Goal: Task Accomplishment & Management: Manage account settings

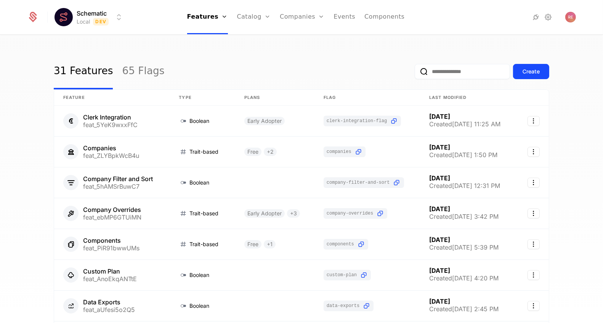
click at [184, 58] on div "31 Features 65 Flags Create" at bounding box center [301, 72] width 495 height 36
click at [210, 21] on link "Features" at bounding box center [207, 17] width 41 height 34
drag, startPoint x: 296, startPoint y: 47, endPoint x: 252, endPoint y: 9, distance: 58.1
click at [293, 47] on div "31 Features 65 Flags Create Feature Type Plans Flag Last Modified Clerk Integra…" at bounding box center [301, 181] width 603 height 293
click at [249, 8] on link "Catalog" at bounding box center [254, 17] width 34 height 34
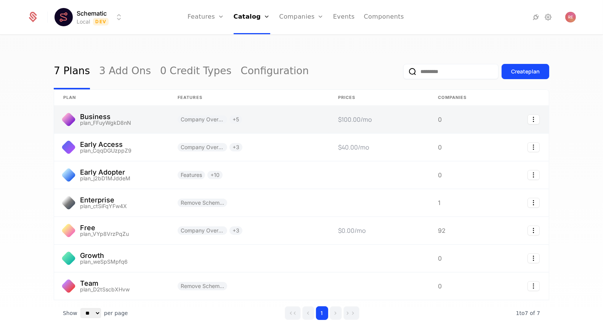
click at [105, 121] on link at bounding box center [111, 119] width 114 height 27
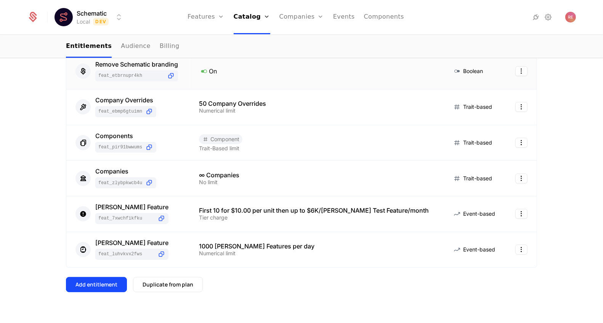
scroll to position [310, 0]
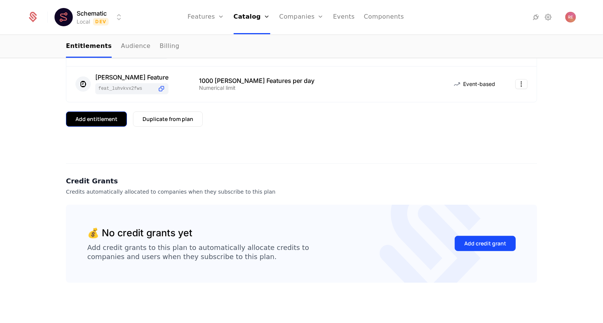
click at [111, 117] on div "Add entitlement" at bounding box center [96, 119] width 42 height 8
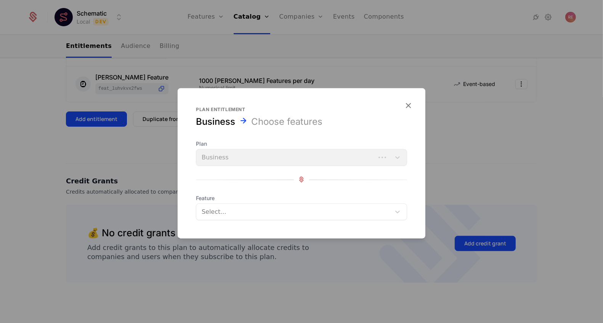
click at [227, 218] on div "Select..." at bounding box center [301, 211] width 211 height 17
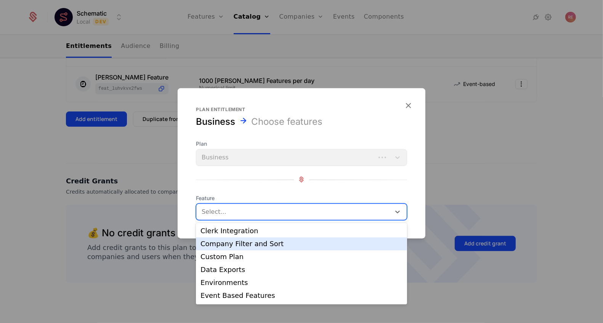
click at [216, 241] on div "Company Filter and Sort" at bounding box center [301, 244] width 202 height 7
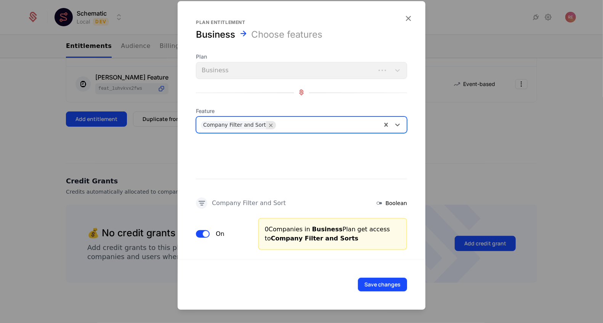
click at [267, 126] on icon "Remove Company Filter and Sort" at bounding box center [270, 125] width 7 height 7
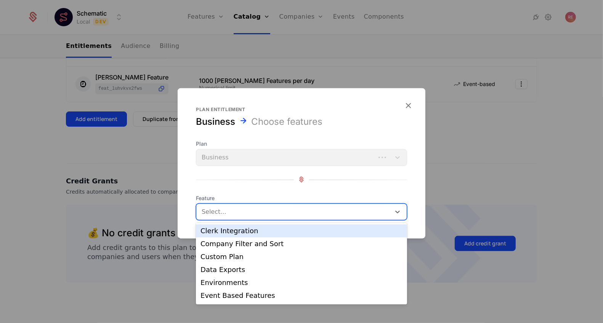
click at [208, 213] on div at bounding box center [294, 211] width 184 height 11
click at [111, 157] on div at bounding box center [301, 161] width 603 height 323
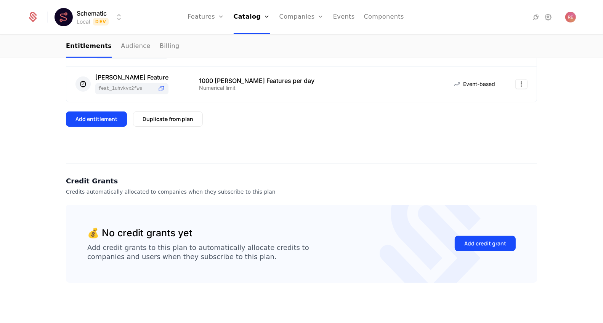
click at [111, 157] on div "6 Entitlements Feature Entitlement Type Remove Schematic branding feat_eTBrnUpR…" at bounding box center [301, 77] width 471 height 460
click at [202, 23] on link "Features" at bounding box center [205, 17] width 37 height 34
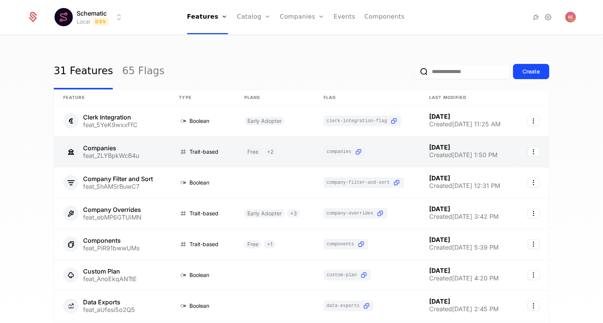
click at [141, 151] on link at bounding box center [111, 152] width 115 height 30
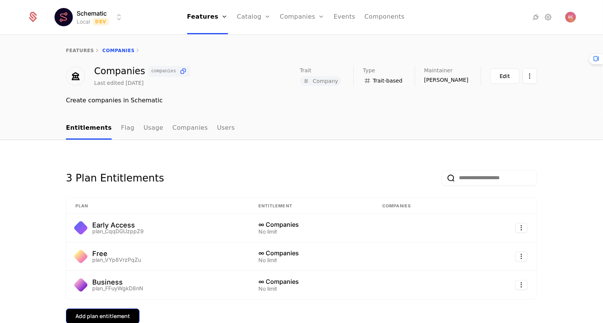
click at [80, 310] on button "Add plan entitlement" at bounding box center [103, 316] width 74 height 15
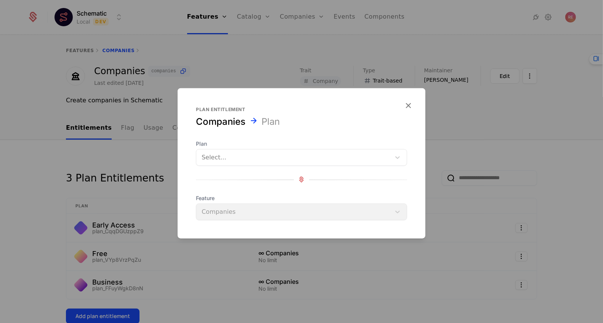
click at [219, 152] on div at bounding box center [294, 157] width 184 height 11
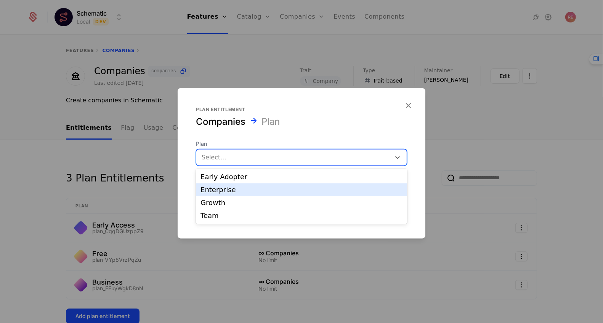
click at [217, 185] on div "Enterprise" at bounding box center [301, 190] width 211 height 13
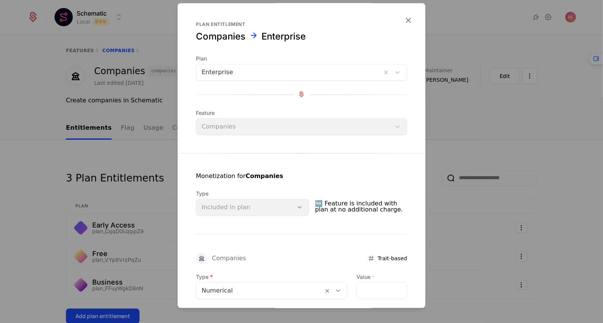
click at [288, 215] on div "Type Included in plan" at bounding box center [252, 203] width 113 height 26
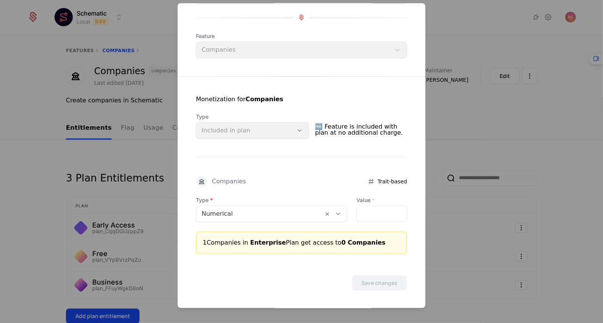
click at [136, 105] on div at bounding box center [301, 161] width 603 height 323
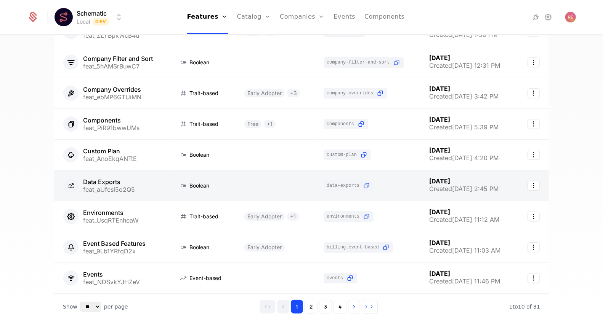
scroll to position [152, 0]
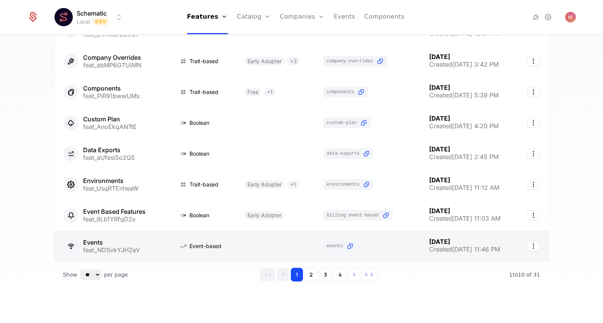
click at [192, 237] on link at bounding box center [203, 246] width 66 height 30
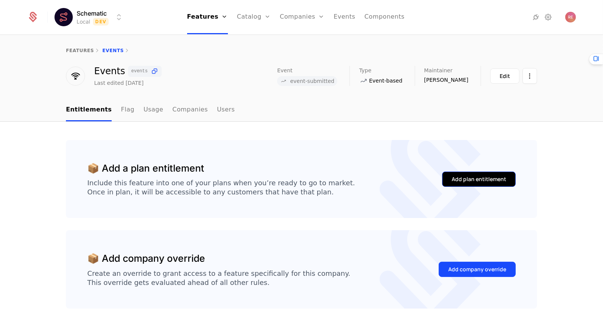
click at [473, 184] on button "Add plan entitlement" at bounding box center [479, 179] width 74 height 15
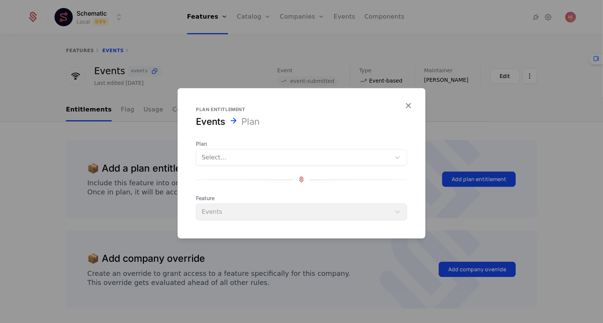
click at [224, 200] on span "Feature" at bounding box center [301, 198] width 211 height 8
click at [224, 150] on div "Select..." at bounding box center [293, 157] width 194 height 14
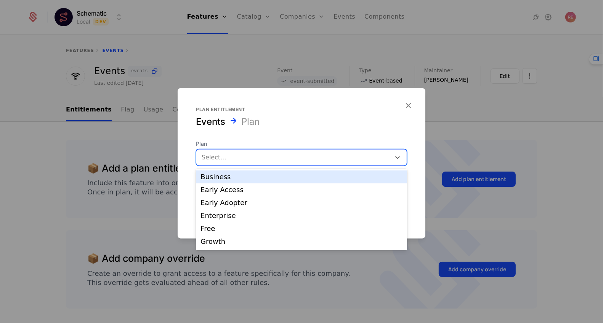
click at [217, 175] on div "Business" at bounding box center [301, 177] width 202 height 7
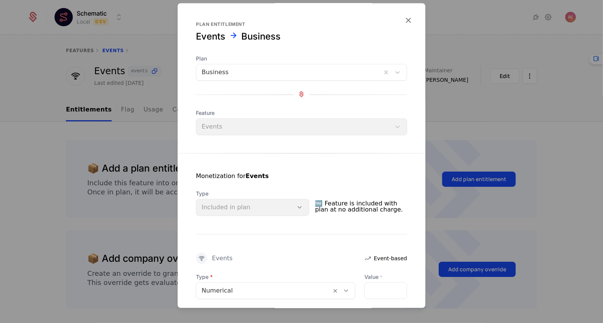
click at [211, 206] on div "Type Included in plan" at bounding box center [252, 203] width 113 height 26
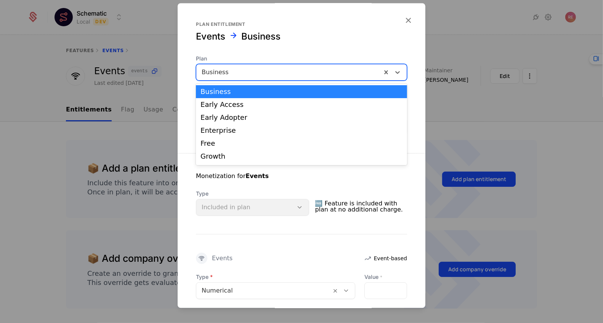
click at [239, 78] on div "Business" at bounding box center [288, 73] width 185 height 14
click at [226, 117] on div "Early Adopter" at bounding box center [301, 117] width 202 height 7
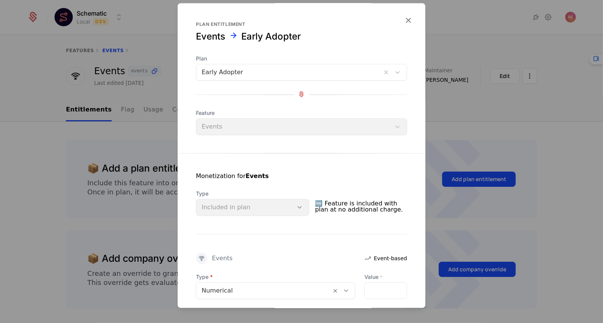
click at [226, 216] on div "Monetization for Events Type Included in plan 🆓 Feature is included with plan a…" at bounding box center [302, 279] width 248 height 251
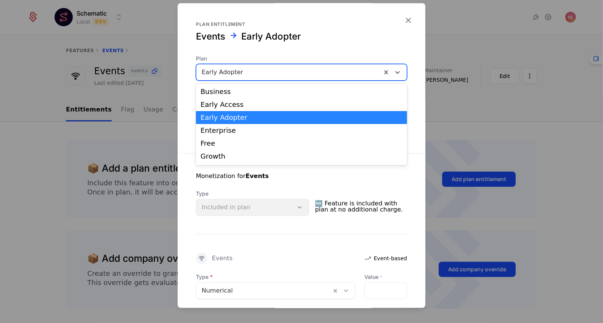
click at [242, 71] on div at bounding box center [289, 72] width 174 height 11
click at [212, 149] on div "Free" at bounding box center [301, 143] width 211 height 13
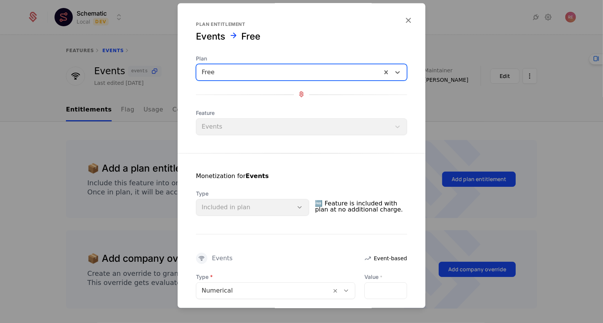
click at [224, 193] on span "Type" at bounding box center [252, 194] width 113 height 8
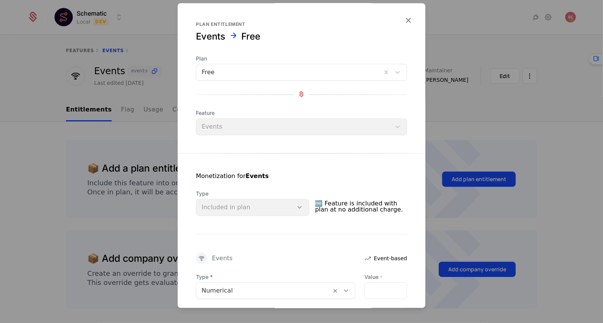
click at [242, 211] on div "Type Included in plan" at bounding box center [252, 203] width 113 height 26
click at [333, 211] on span "🆓 Feature is included with plan at no additional charge." at bounding box center [361, 207] width 92 height 18
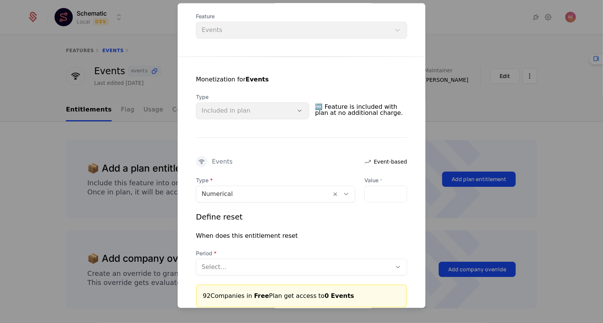
scroll to position [123, 0]
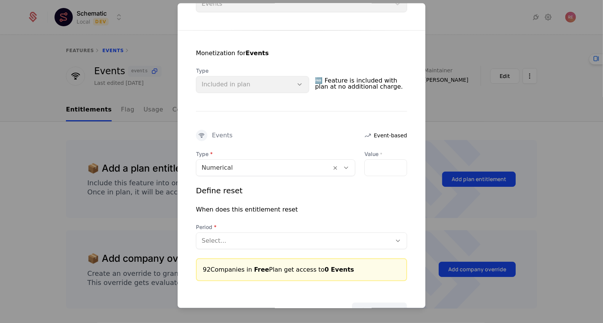
click at [141, 136] on div at bounding box center [301, 161] width 603 height 323
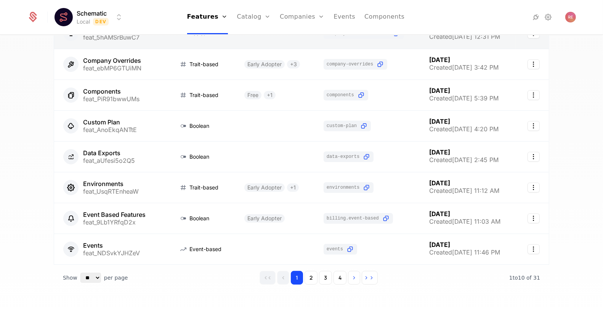
scroll to position [152, 0]
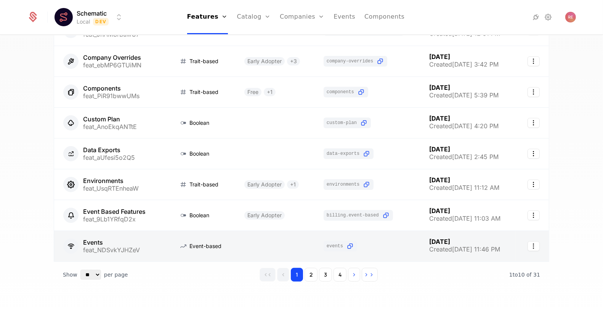
click at [191, 250] on link at bounding box center [203, 246] width 66 height 30
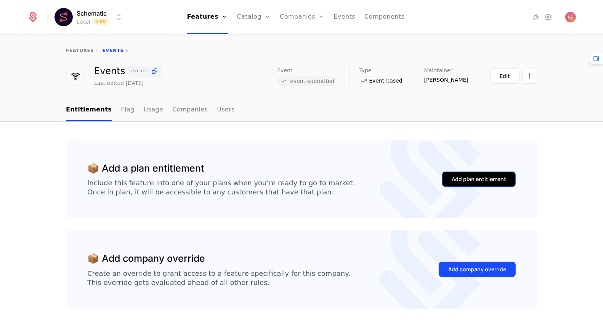
click at [490, 183] on button "Add plan entitlement" at bounding box center [479, 179] width 74 height 15
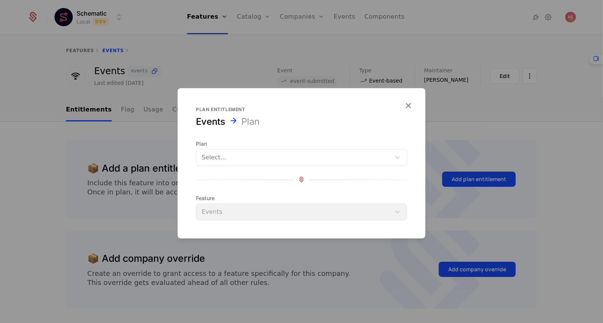
click at [211, 157] on div at bounding box center [294, 157] width 184 height 11
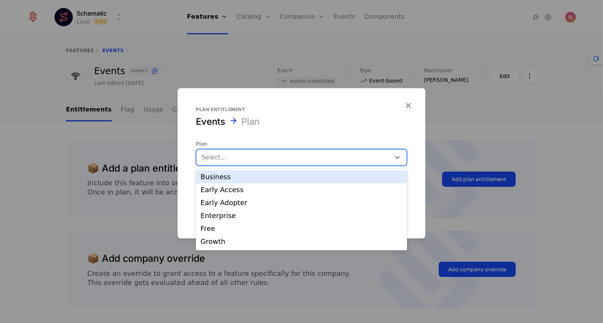
click at [214, 179] on div "Business" at bounding box center [301, 177] width 202 height 7
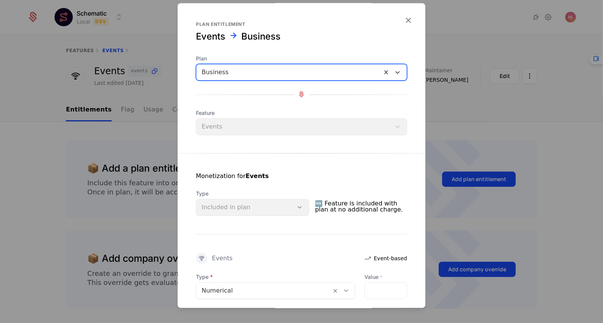
click at [270, 74] on div at bounding box center [289, 72] width 174 height 11
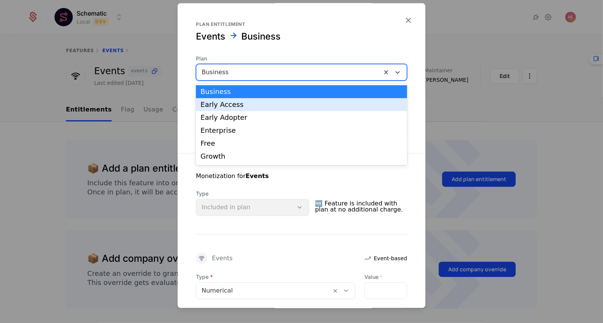
click at [235, 106] on div "Early Access" at bounding box center [301, 104] width 202 height 7
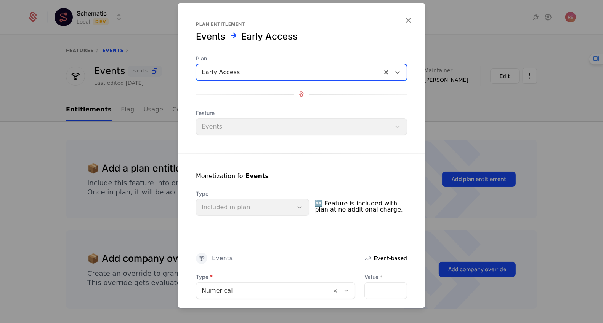
click at [239, 70] on div at bounding box center [289, 72] width 174 height 11
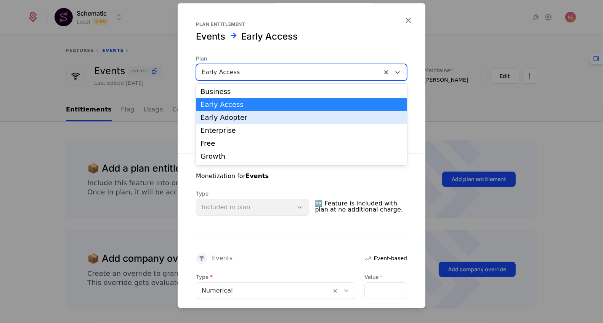
click at [221, 119] on div "Early Adopter" at bounding box center [301, 117] width 202 height 7
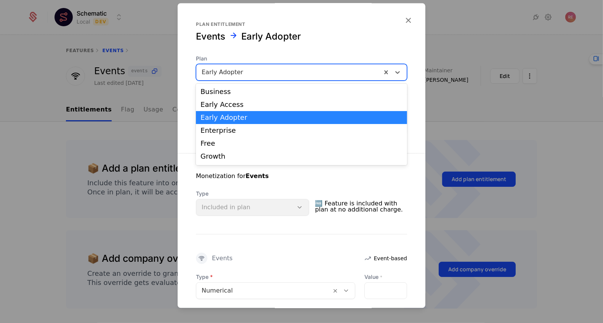
click at [232, 66] on div "Early Adopter" at bounding box center [288, 73] width 185 height 14
click at [211, 131] on div "Enterprise" at bounding box center [301, 130] width 202 height 7
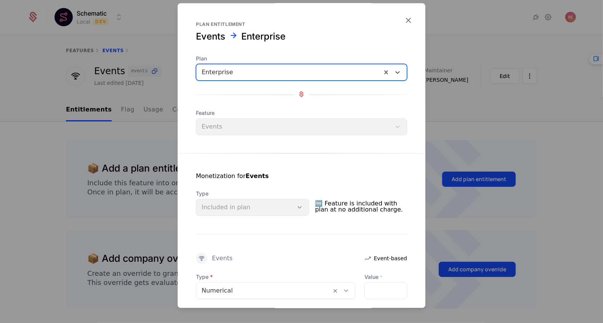
click at [227, 73] on div at bounding box center [289, 72] width 174 height 11
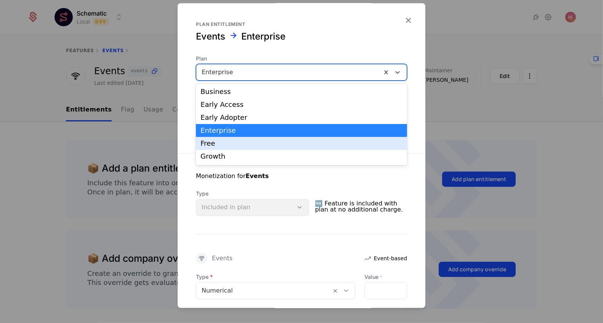
click at [212, 141] on div "Free" at bounding box center [301, 143] width 202 height 7
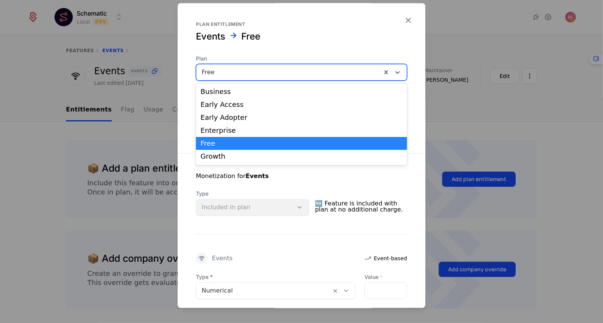
click at [226, 77] on div "Free" at bounding box center [288, 73] width 185 height 14
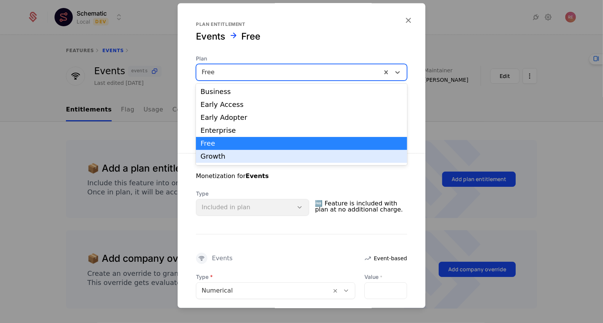
click at [210, 159] on div "Growth" at bounding box center [301, 156] width 202 height 7
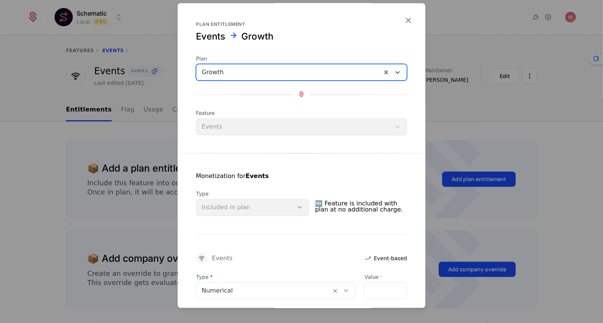
click at [352, 126] on div "Feature Events" at bounding box center [301, 122] width 211 height 26
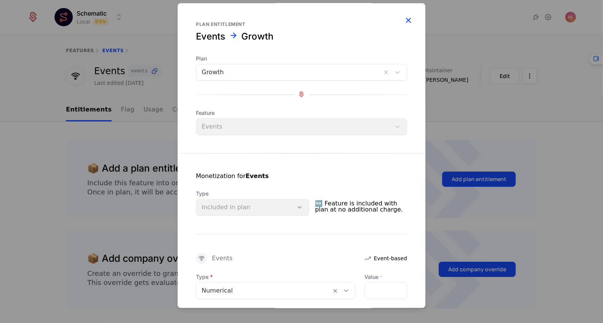
click at [404, 24] on icon "button" at bounding box center [408, 20] width 10 height 10
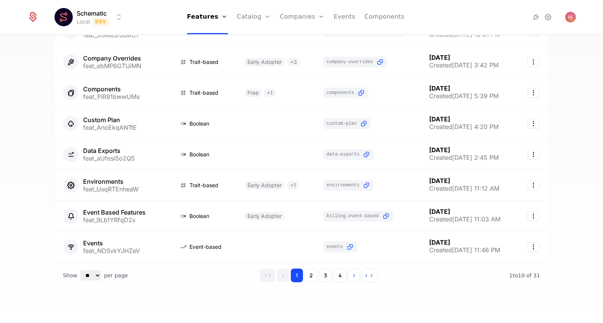
scroll to position [152, 0]
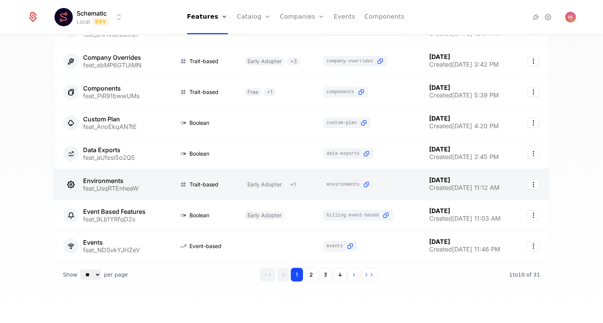
click at [243, 177] on link at bounding box center [274, 185] width 79 height 30
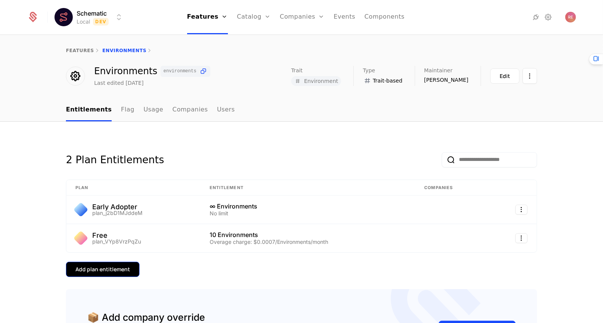
click at [113, 266] on div "Add plan entitlement" at bounding box center [102, 270] width 54 height 8
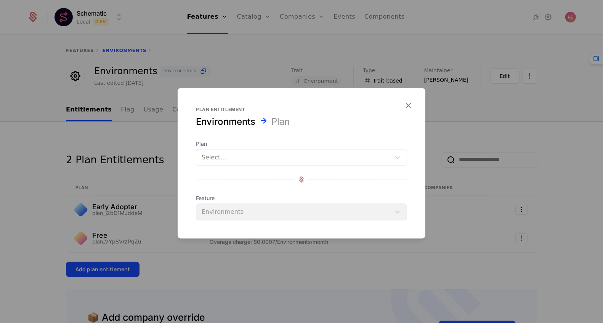
click at [251, 155] on div at bounding box center [294, 157] width 184 height 11
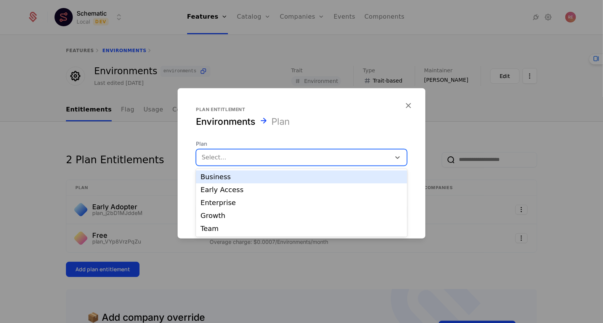
click at [224, 184] on div "Early Access" at bounding box center [301, 190] width 211 height 13
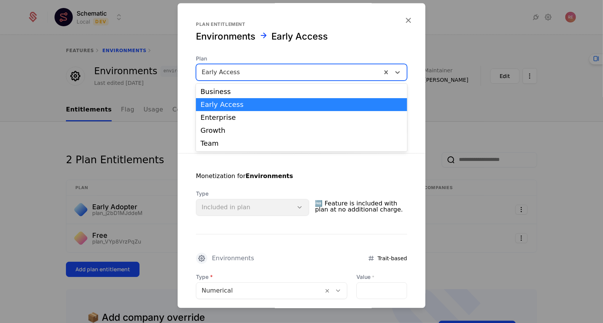
click at [248, 69] on div at bounding box center [289, 72] width 174 height 11
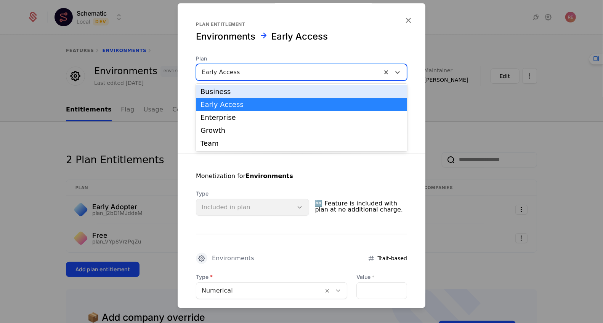
click at [238, 86] on div "Business" at bounding box center [301, 91] width 211 height 13
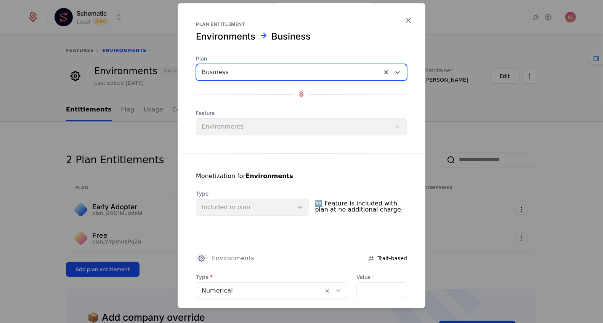
click at [242, 62] on span "Plan" at bounding box center [301, 59] width 211 height 8
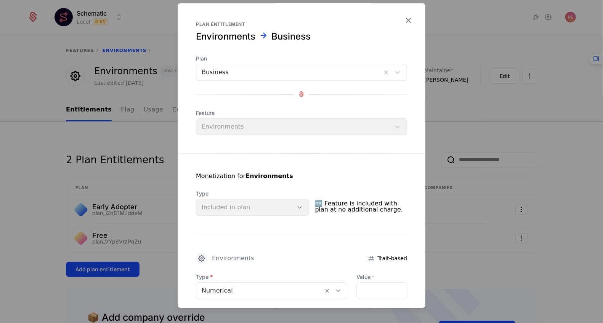
click at [235, 70] on div at bounding box center [289, 72] width 174 height 11
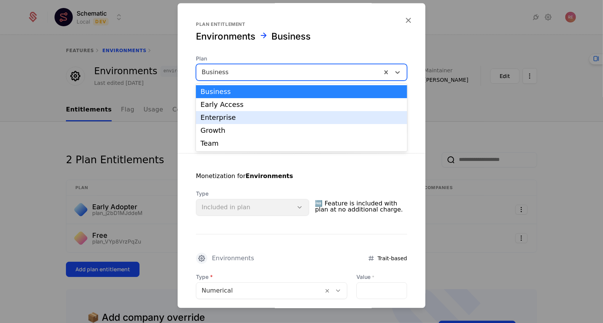
click at [217, 121] on div "Enterprise" at bounding box center [301, 117] width 202 height 7
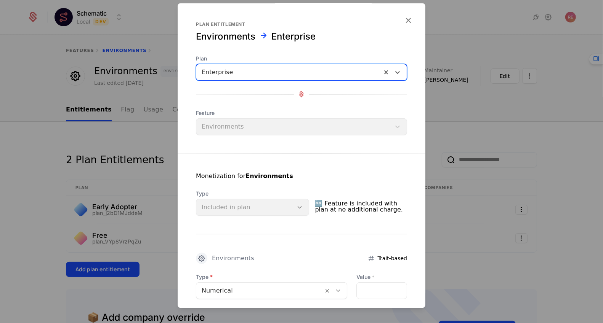
click at [224, 77] on div at bounding box center [289, 72] width 174 height 11
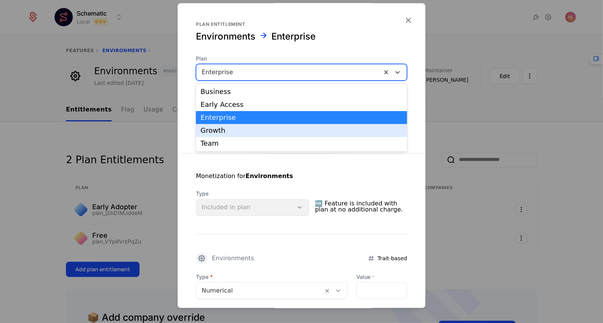
click at [211, 137] on div "Team" at bounding box center [301, 143] width 211 height 13
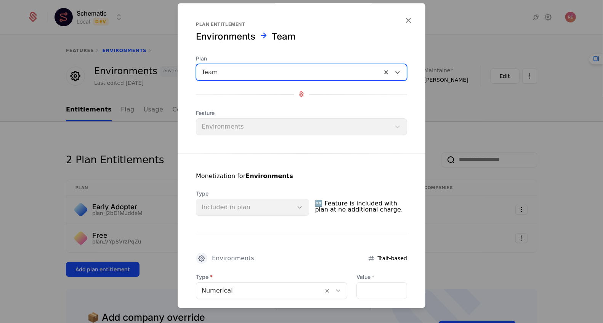
click at [227, 66] on div "Team" at bounding box center [288, 73] width 185 height 14
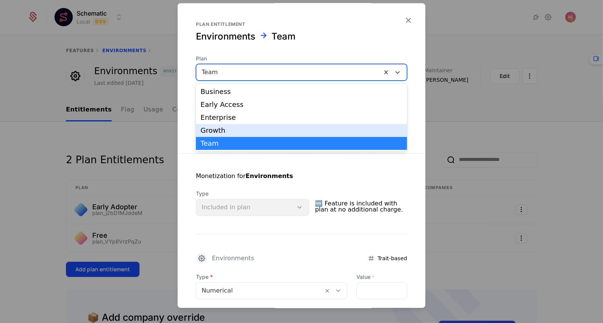
click at [211, 125] on div "Growth" at bounding box center [301, 130] width 211 height 13
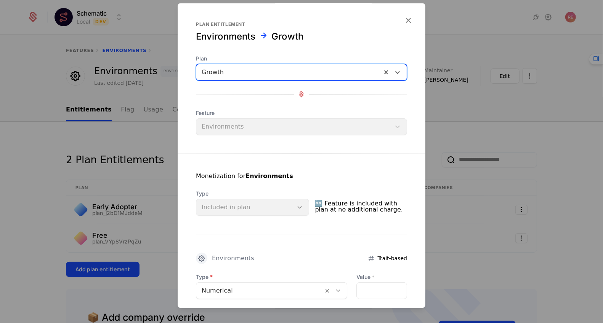
click at [152, 146] on div at bounding box center [301, 161] width 603 height 323
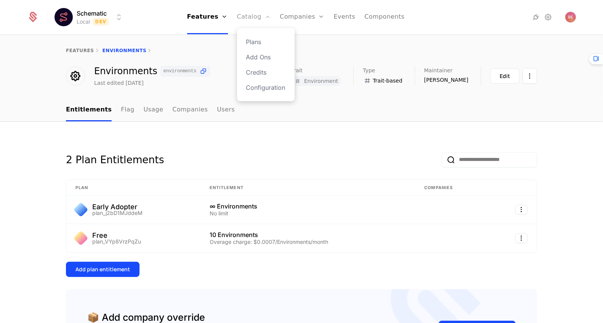
click at [256, 13] on link "Catalog" at bounding box center [254, 17] width 34 height 34
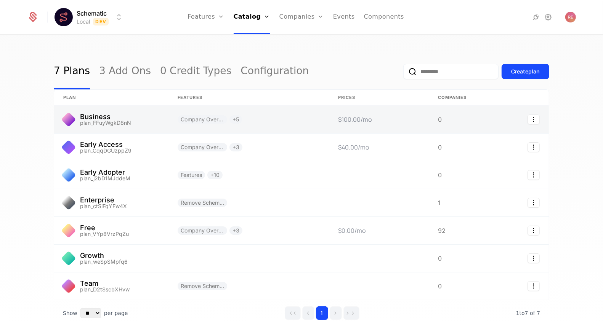
click at [278, 127] on link at bounding box center [248, 119] width 160 height 27
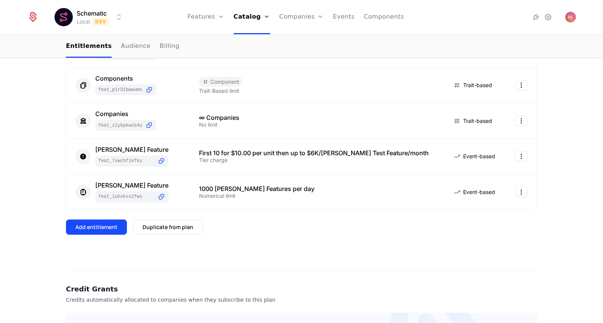
scroll to position [310, 0]
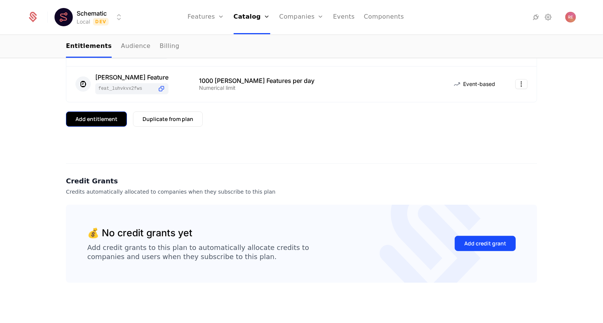
click at [117, 120] on button "Add entitlement" at bounding box center [96, 119] width 61 height 15
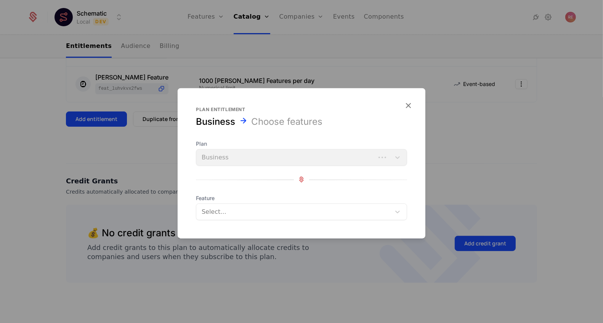
click at [217, 204] on div "Select..." at bounding box center [301, 211] width 211 height 17
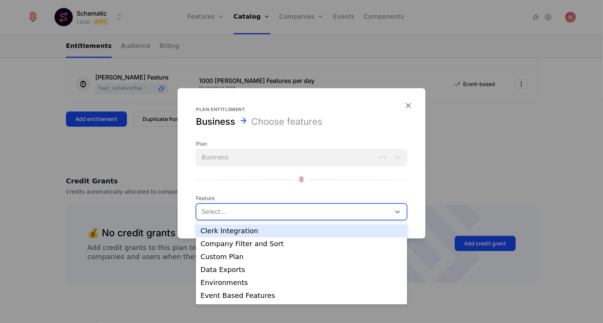
click at [215, 232] on div "Clerk Integration" at bounding box center [301, 231] width 202 height 7
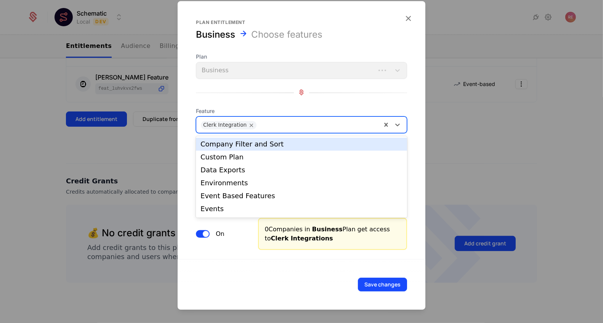
click at [237, 128] on div "Clerk Integration" at bounding box center [224, 125] width 43 height 8
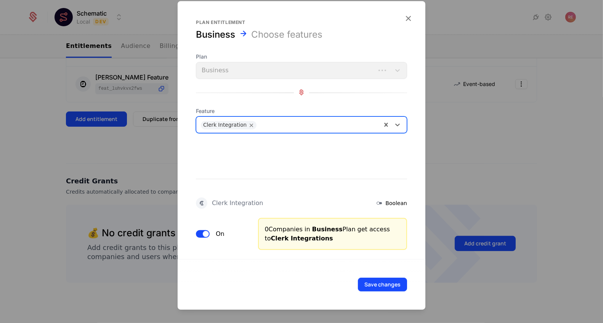
click at [278, 130] on div "Clerk Integration" at bounding box center [288, 124] width 185 height 15
click at [261, 130] on div "Clerk Integration" at bounding box center [288, 124] width 185 height 15
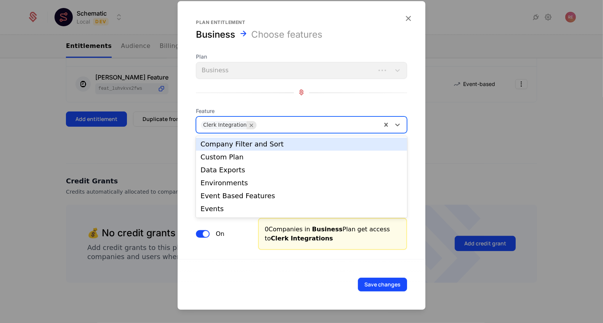
click at [248, 126] on icon "Remove Clerk Integration" at bounding box center [251, 125] width 7 height 7
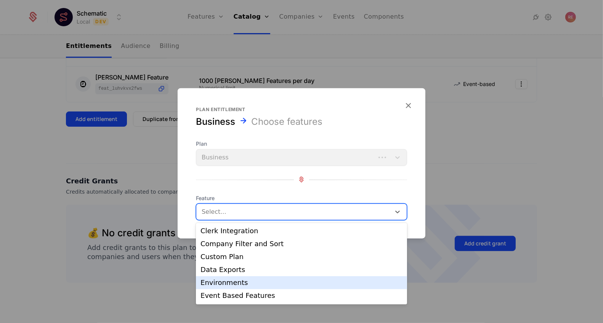
click at [216, 280] on div "Environments" at bounding box center [301, 283] width 202 height 7
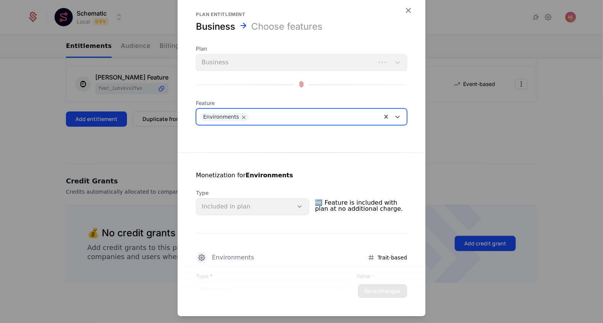
scroll to position [73, 0]
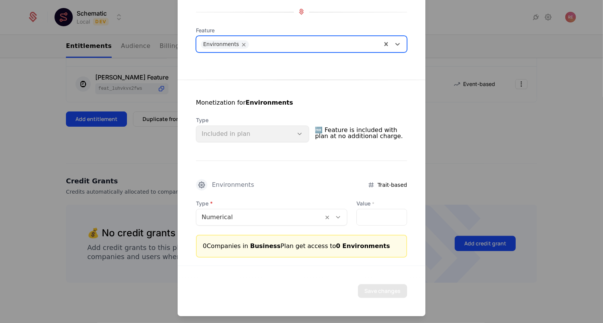
click at [253, 218] on div at bounding box center [260, 217] width 116 height 11
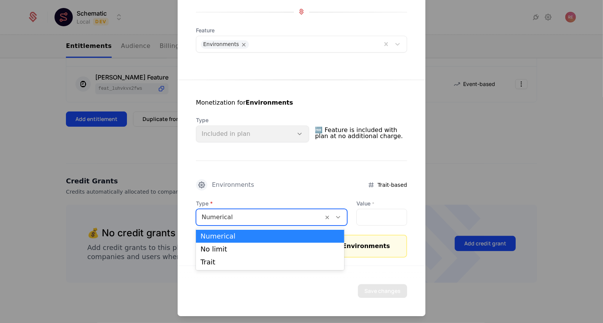
click at [262, 180] on div "Environments Trait-based" at bounding box center [301, 184] width 211 height 11
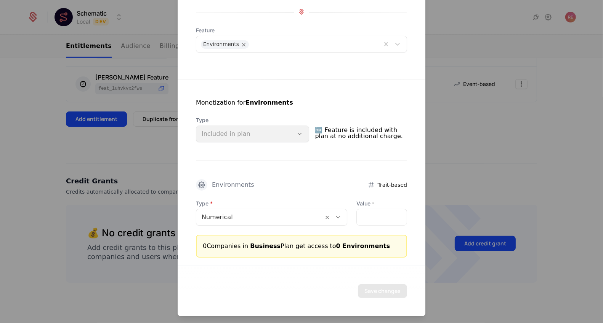
click at [268, 122] on span "Type" at bounding box center [252, 121] width 113 height 8
click at [323, 133] on span "🆓 Feature is included with plan at no additional charge." at bounding box center [361, 133] width 92 height 18
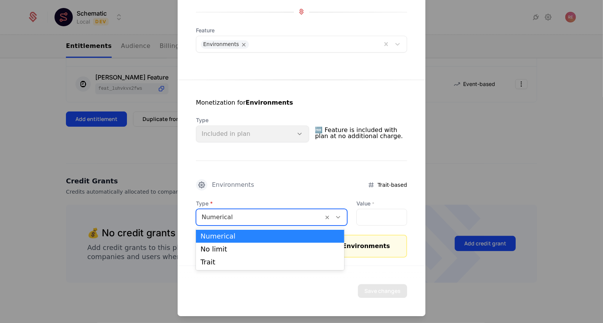
click at [234, 218] on div at bounding box center [260, 217] width 116 height 11
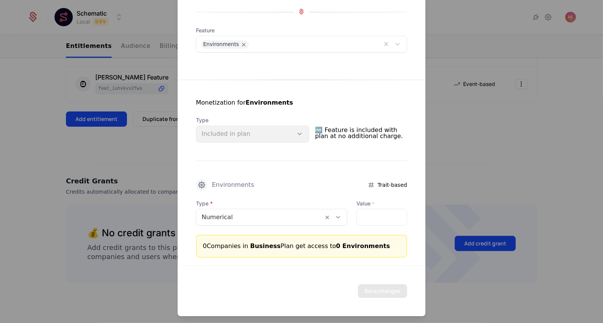
click at [292, 159] on div "Monetization for Environments Type Included in plan 🆓 Feature is included with …" at bounding box center [302, 169] width 248 height 178
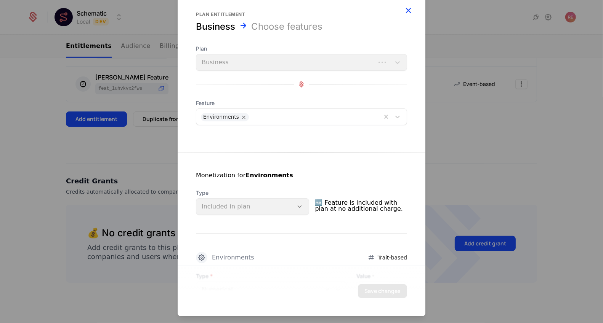
click at [407, 11] on icon "button" at bounding box center [408, 10] width 10 height 10
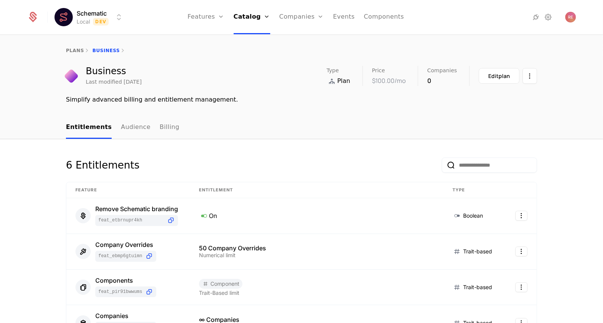
click at [153, 114] on div "plans Business Business Last modified 4 months ago Type Plan Price $100.00 /mo …" at bounding box center [301, 75] width 603 height 81
click at [160, 124] on link "Billing" at bounding box center [170, 128] width 20 height 22
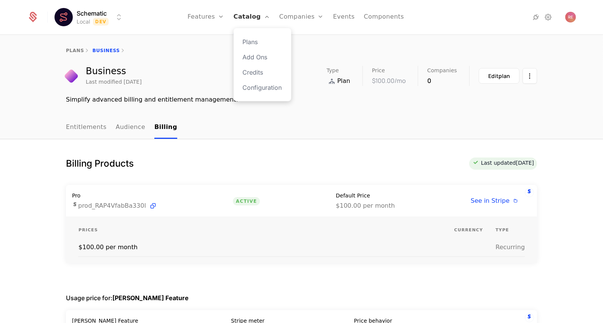
click at [249, 13] on link "Catalog" at bounding box center [252, 17] width 37 height 34
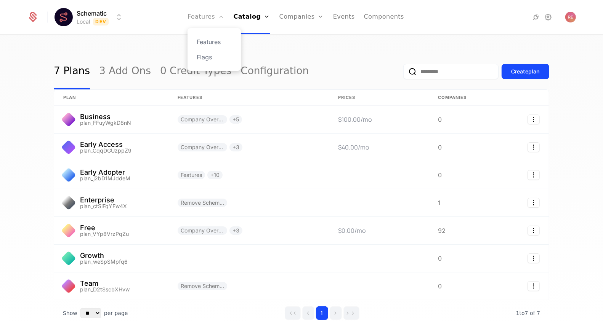
click at [206, 14] on link "Features" at bounding box center [205, 17] width 37 height 34
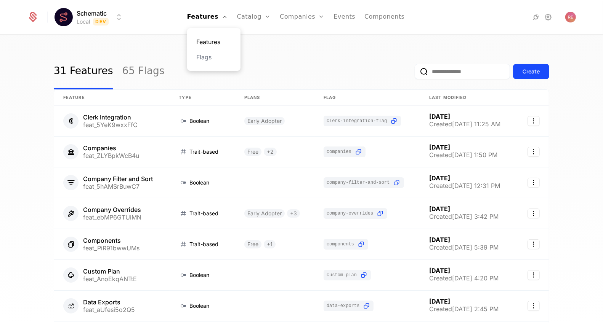
click at [210, 43] on link "Features" at bounding box center [213, 41] width 35 height 9
click at [208, 54] on link "Flags" at bounding box center [213, 57] width 35 height 9
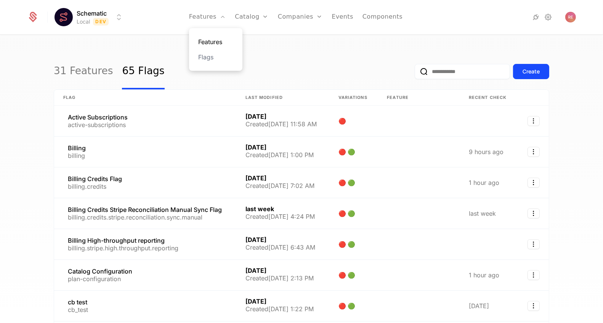
click at [212, 40] on link "Features" at bounding box center [215, 41] width 35 height 9
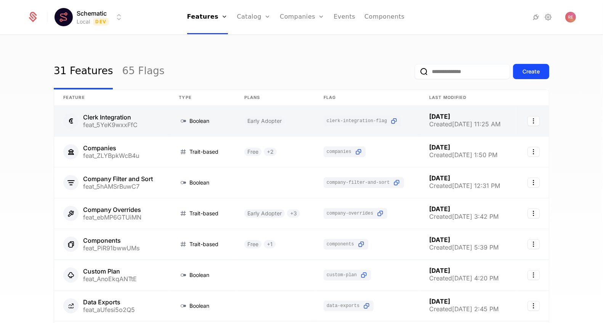
click at [147, 127] on link at bounding box center [111, 121] width 115 height 30
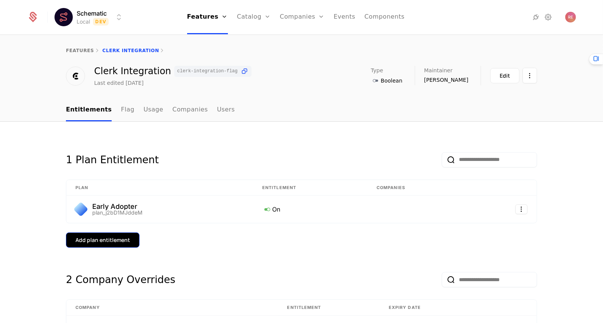
click at [105, 246] on button "Add plan entitlement" at bounding box center [103, 240] width 74 height 15
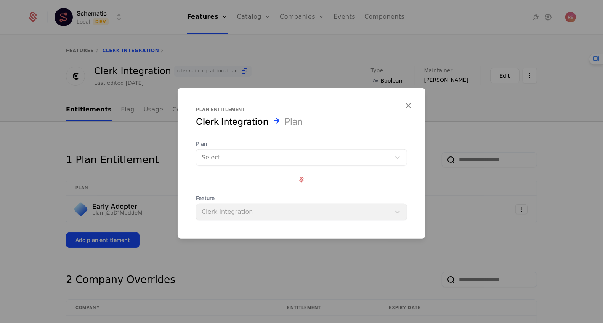
click at [222, 168] on div "Plan Select... Feature Clerk Integration" at bounding box center [301, 180] width 211 height 80
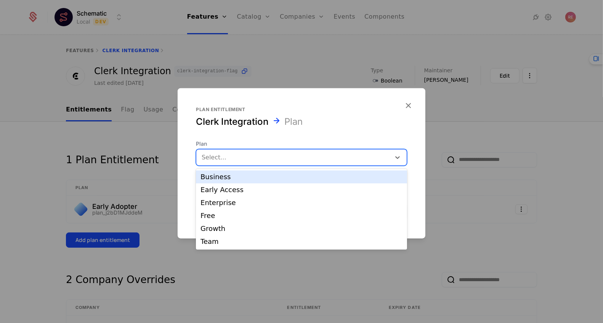
click at [224, 159] on div at bounding box center [294, 157] width 184 height 11
click at [213, 177] on div "Business" at bounding box center [301, 177] width 202 height 7
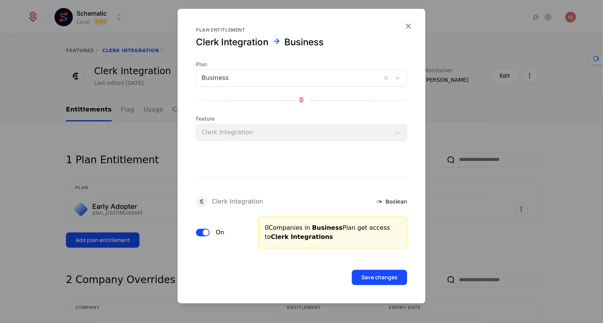
click at [167, 178] on div at bounding box center [301, 161] width 603 height 323
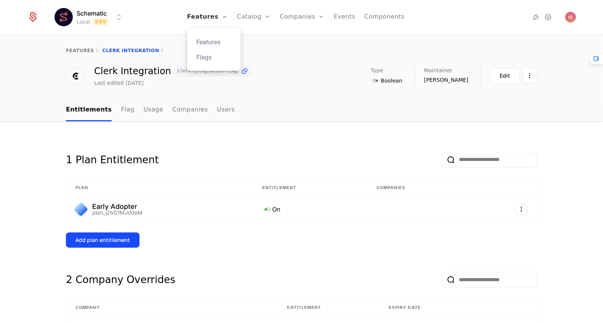
click at [193, 26] on link "Features" at bounding box center [207, 17] width 41 height 34
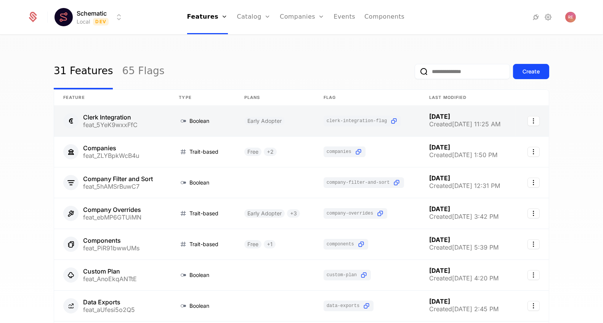
scroll to position [152, 0]
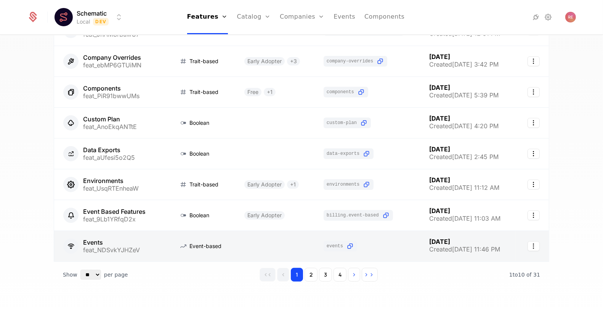
click at [184, 246] on link at bounding box center [203, 246] width 66 height 30
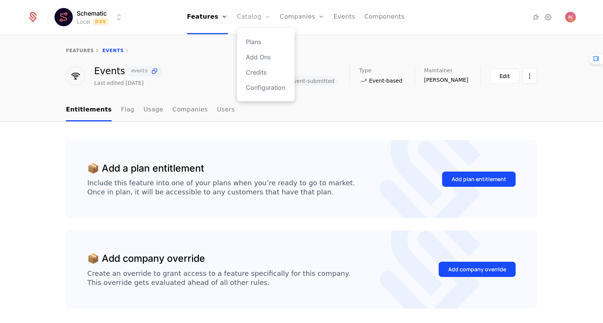
click at [247, 17] on link "Catalog" at bounding box center [254, 17] width 34 height 34
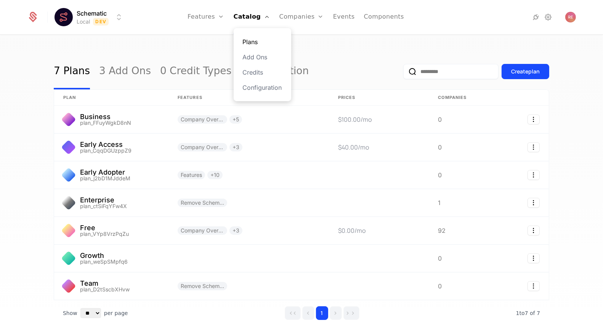
click at [248, 40] on link "Plans" at bounding box center [262, 41] width 39 height 9
click at [210, 16] on link "Features" at bounding box center [205, 17] width 37 height 34
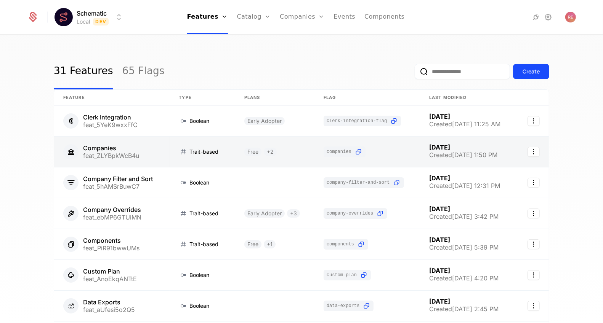
scroll to position [152, 0]
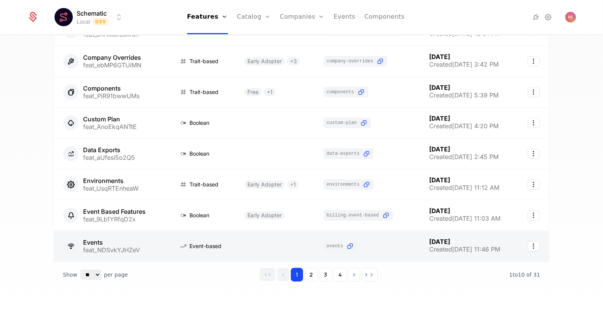
click at [114, 246] on link at bounding box center [111, 246] width 115 height 30
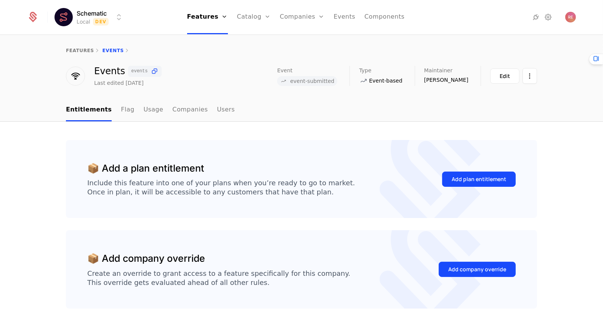
scroll to position [27, 0]
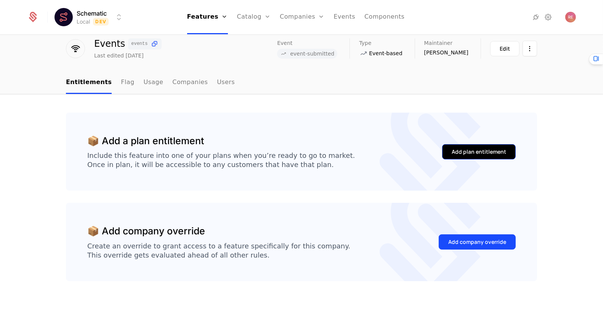
click at [461, 150] on div "Add plan entitlement" at bounding box center [478, 152] width 54 height 8
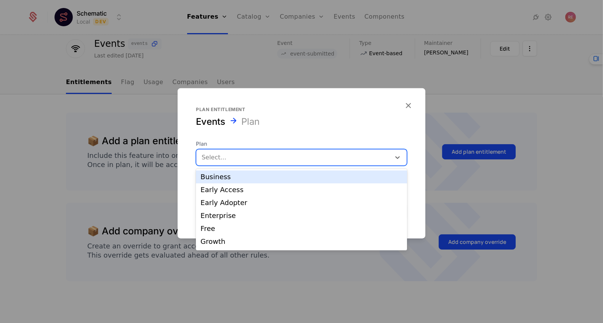
click at [234, 162] on div at bounding box center [294, 157] width 184 height 11
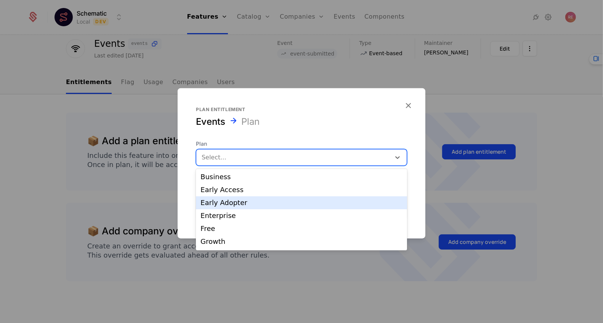
click at [217, 203] on div "Early Adopter" at bounding box center [301, 203] width 202 height 7
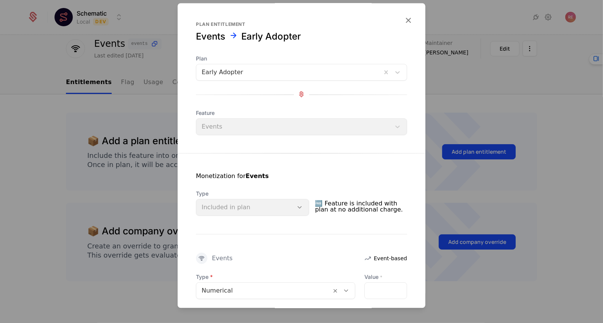
click at [233, 208] on div "Type Included in plan" at bounding box center [252, 203] width 113 height 26
click at [333, 204] on span "🆓 Feature is included with plan at no additional charge." at bounding box center [361, 207] width 92 height 18
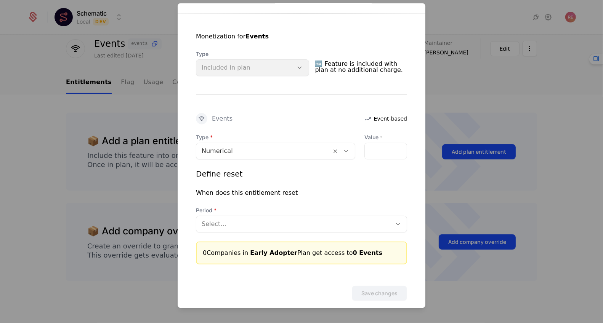
scroll to position [150, 0]
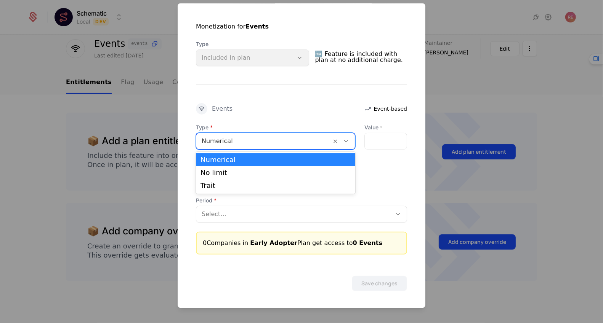
click at [266, 134] on div "Numerical" at bounding box center [263, 141] width 135 height 14
click at [255, 130] on span "Type" at bounding box center [275, 127] width 159 height 8
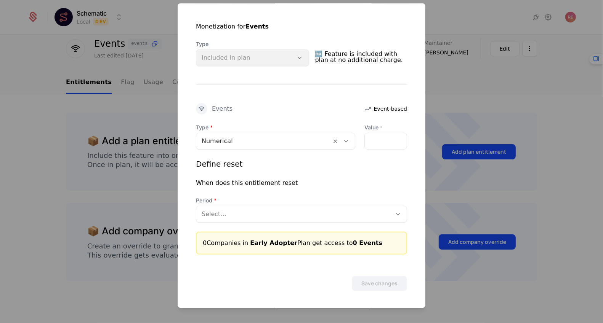
click at [252, 59] on div "Type Included in plan" at bounding box center [252, 53] width 113 height 26
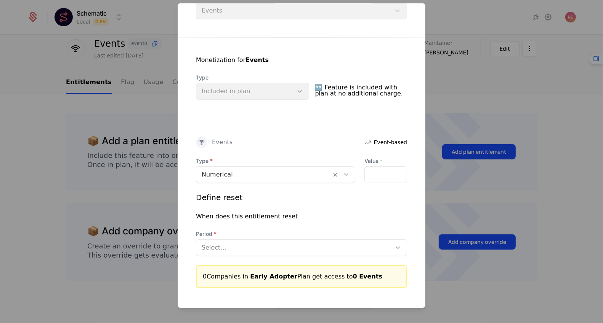
scroll to position [112, 0]
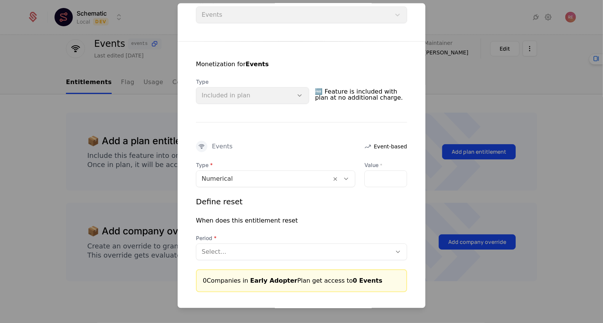
click at [285, 99] on div "Type Included in plan" at bounding box center [252, 91] width 113 height 26
click at [285, 173] on div "Numerical" at bounding box center [263, 179] width 135 height 14
click at [286, 123] on div "Monetization for Events Type Included in plan 🆓 Feature is included with plan a…" at bounding box center [302, 167] width 248 height 251
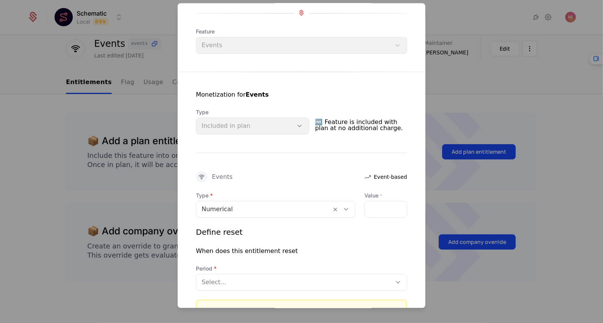
scroll to position [74, 0]
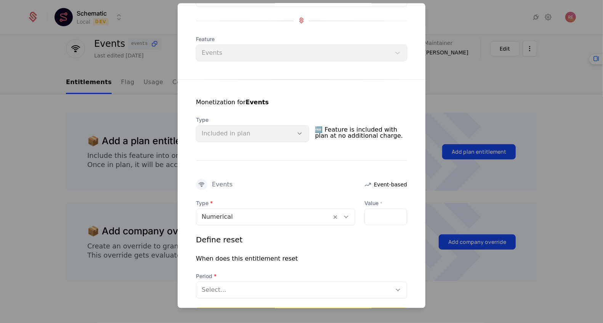
click at [153, 136] on div at bounding box center [301, 161] width 603 height 323
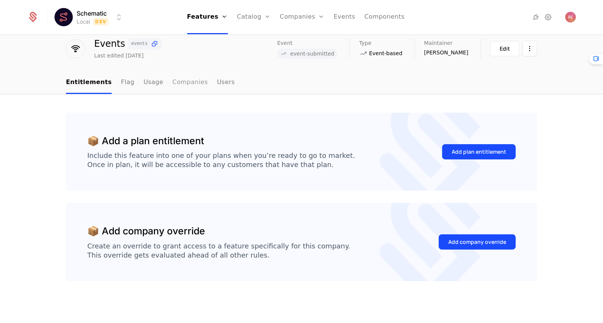
click at [176, 79] on link "Companies" at bounding box center [189, 83] width 35 height 22
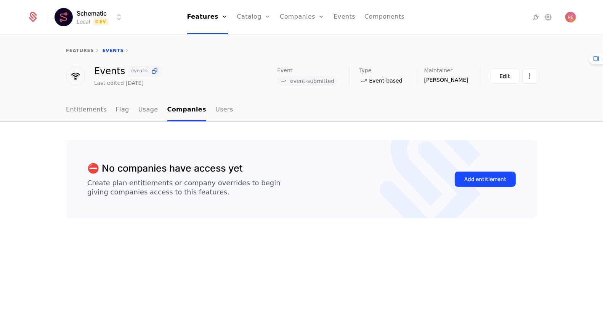
click at [84, 122] on div "⛔️ No companies have access yet Create plan entitlements or company overrides t…" at bounding box center [301, 223] width 603 height 202
click at [83, 109] on link "Entitlements" at bounding box center [86, 110] width 41 height 22
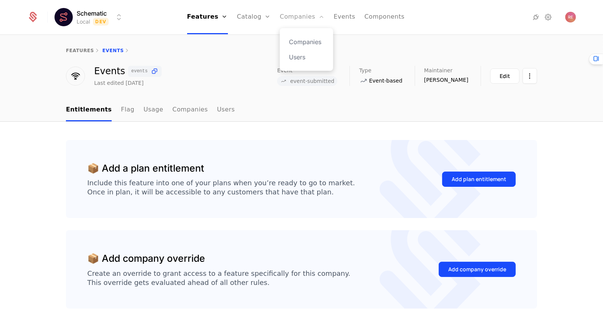
click at [303, 20] on link "Companies" at bounding box center [302, 17] width 45 height 34
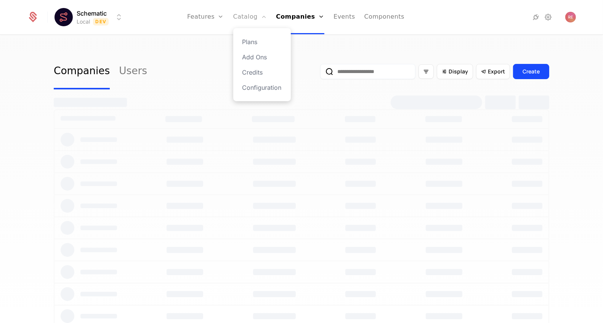
click at [248, 16] on link "Catalog" at bounding box center [250, 17] width 34 height 34
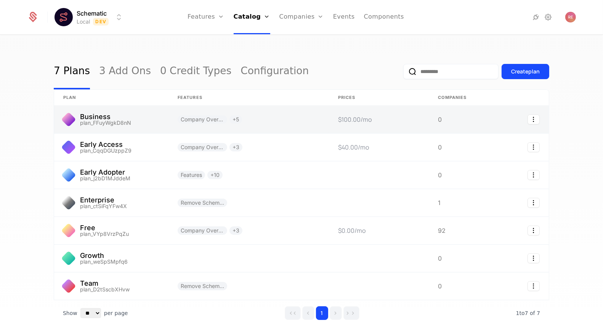
click at [266, 119] on link at bounding box center [248, 119] width 160 height 27
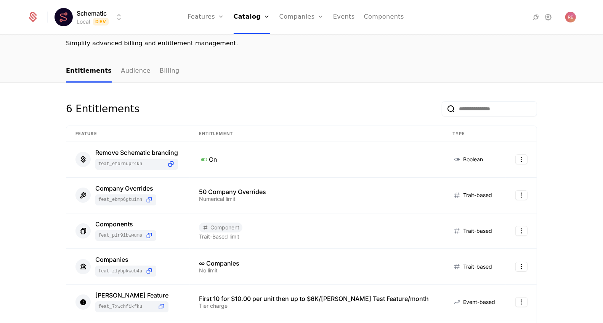
scroll to position [245, 0]
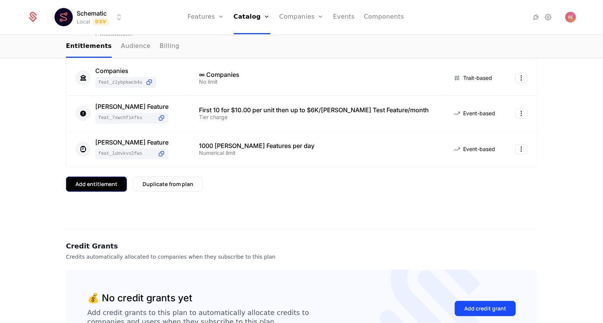
click at [115, 185] on div "Add entitlement" at bounding box center [96, 185] width 42 height 8
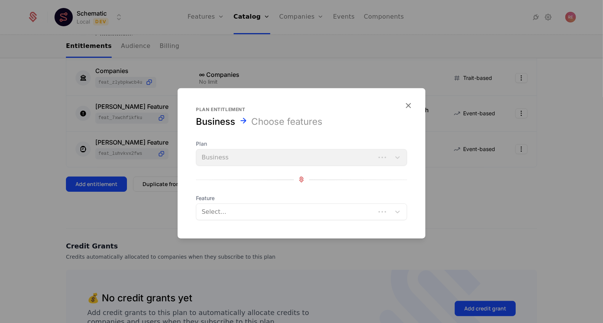
click at [217, 207] on div at bounding box center [286, 211] width 168 height 11
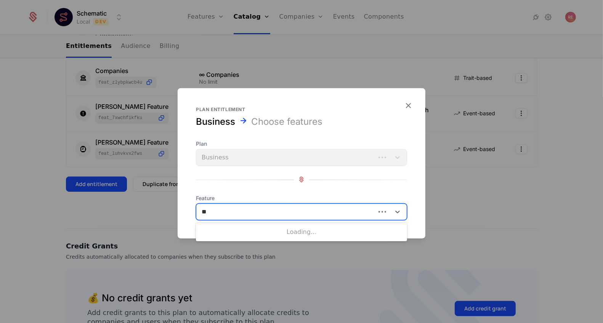
type input "***"
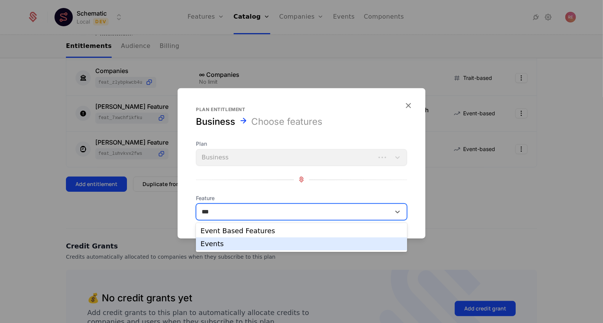
click at [232, 245] on div "Events" at bounding box center [301, 244] width 202 height 7
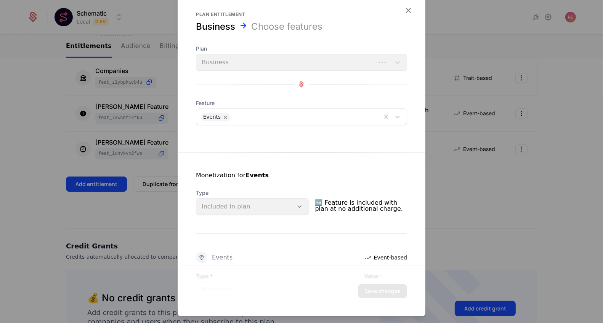
click at [218, 210] on div "Type Included in plan" at bounding box center [252, 202] width 113 height 26
click at [358, 199] on span "🆓 Feature is included with plan at no additional charge." at bounding box center [361, 206] width 92 height 18
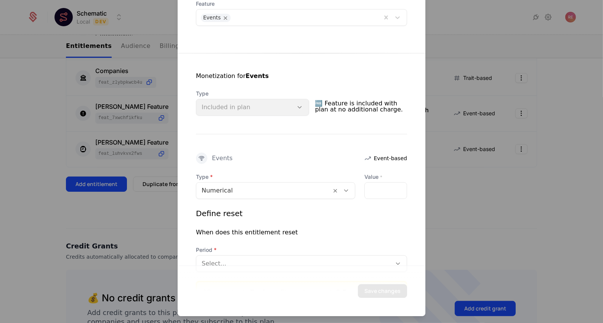
scroll to position [146, 0]
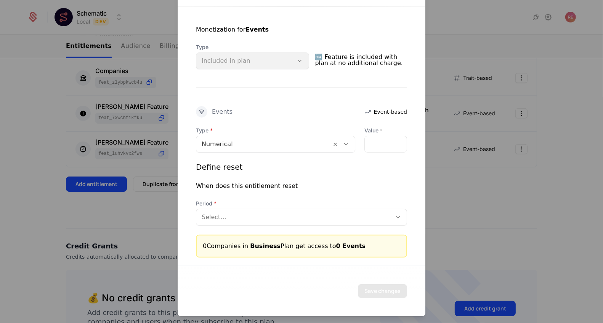
click at [255, 147] on div at bounding box center [264, 144] width 124 height 11
click at [257, 104] on div "Monetization for Events Type Included in plan 🆓 Feature is included with plan a…" at bounding box center [302, 132] width 248 height 251
click at [257, 70] on div "Monetization for Events Type Included in plan 🆓 Feature is included with plan a…" at bounding box center [302, 132] width 248 height 251
click at [209, 215] on div at bounding box center [294, 217] width 184 height 11
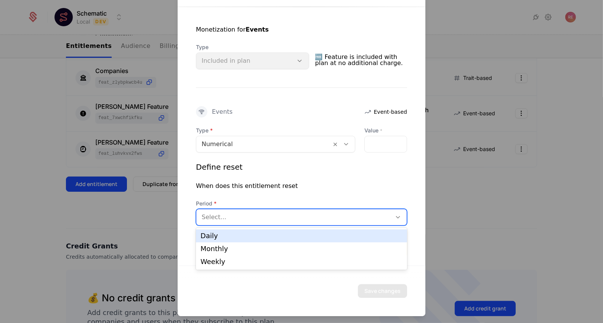
click at [220, 195] on div "Define reset When does this entitlement reset Period Daily, 1 of 3. 3 results a…" at bounding box center [301, 194] width 211 height 64
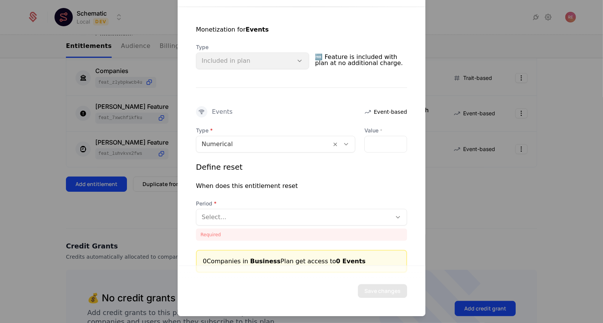
click at [157, 203] on div at bounding box center [301, 161] width 603 height 323
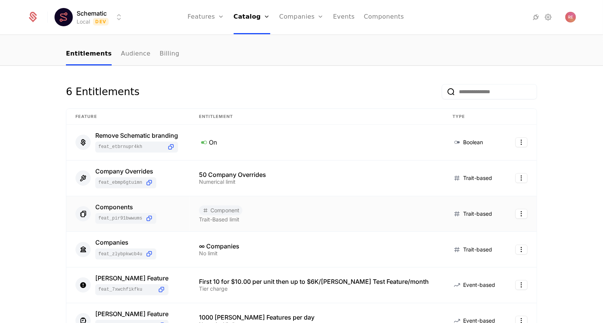
scroll to position [67, 0]
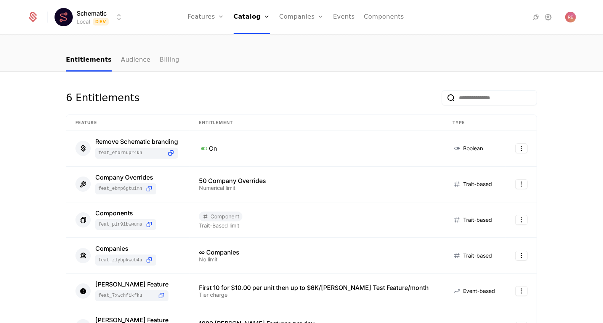
click at [160, 62] on link "Billing" at bounding box center [170, 60] width 20 height 22
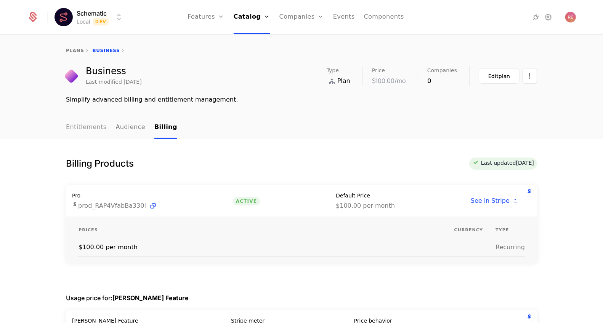
click at [88, 127] on link "Entitlements" at bounding box center [86, 128] width 41 height 22
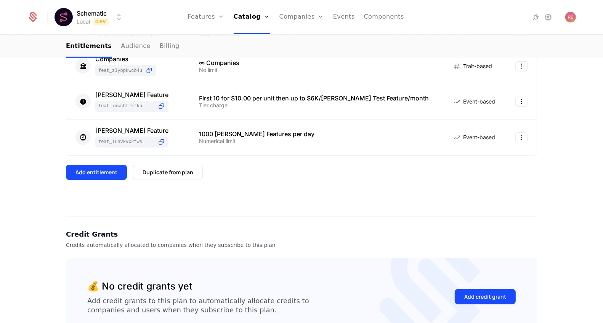
scroll to position [192, 0]
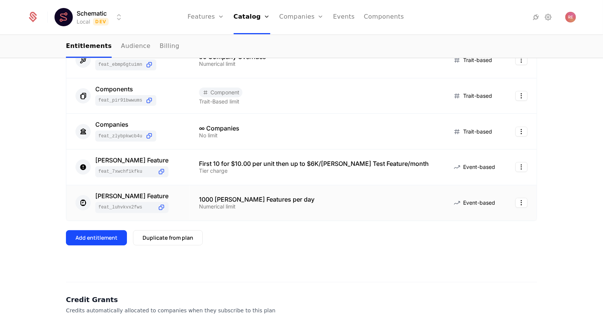
click at [277, 190] on td "1000 Florence Features per day Numerical limit" at bounding box center [316, 203] width 253 height 35
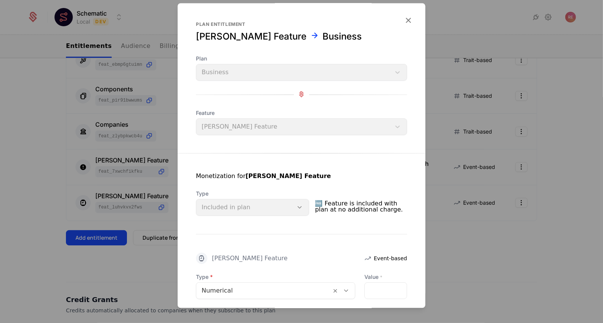
click at [157, 175] on div at bounding box center [301, 161] width 603 height 323
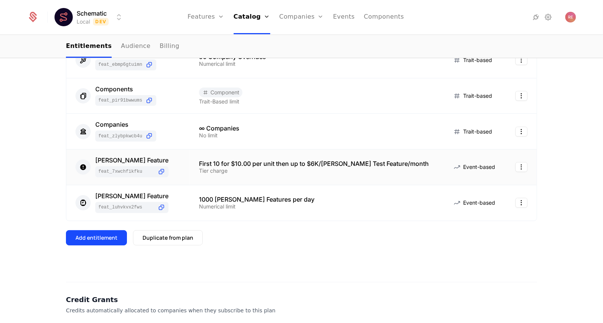
click at [190, 175] on td "Ryan Test Feature feat_7xWCHfiKfKU" at bounding box center [127, 168] width 123 height 36
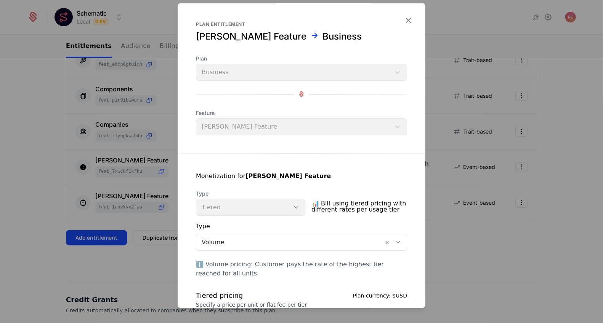
click at [249, 203] on div "Type Tiered" at bounding box center [250, 203] width 109 height 26
click at [139, 265] on div at bounding box center [301, 161] width 603 height 323
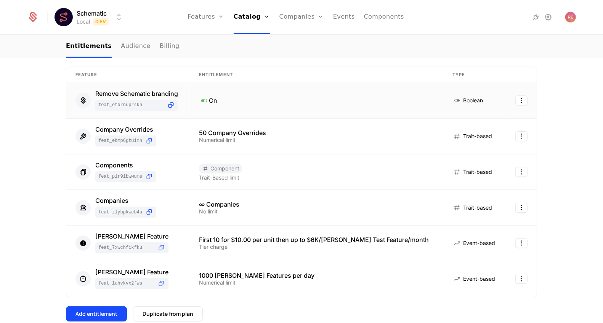
scroll to position [102, 0]
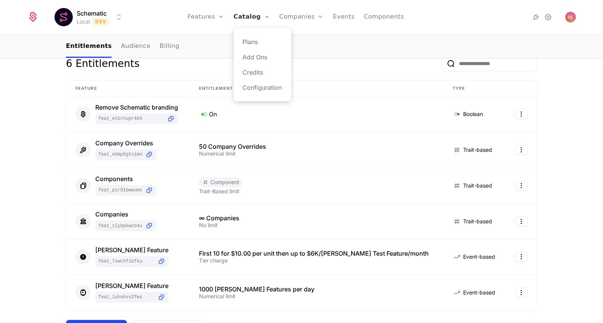
click at [255, 17] on link "Catalog" at bounding box center [252, 17] width 37 height 34
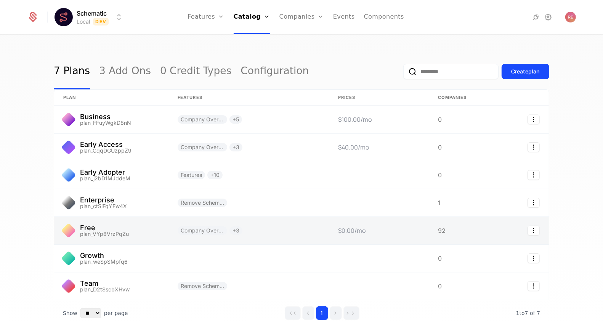
click at [222, 230] on link at bounding box center [248, 230] width 160 height 27
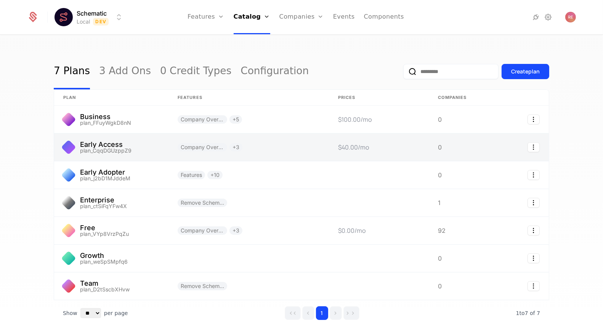
click at [256, 150] on link at bounding box center [248, 147] width 160 height 27
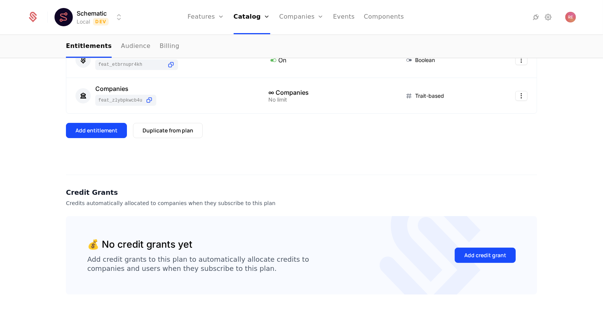
scroll to position [239, 0]
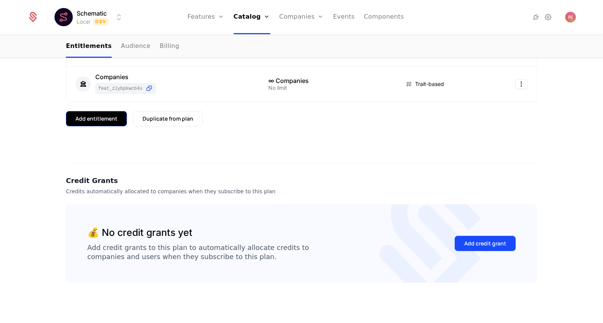
click at [89, 116] on div "Add entitlement" at bounding box center [96, 119] width 42 height 8
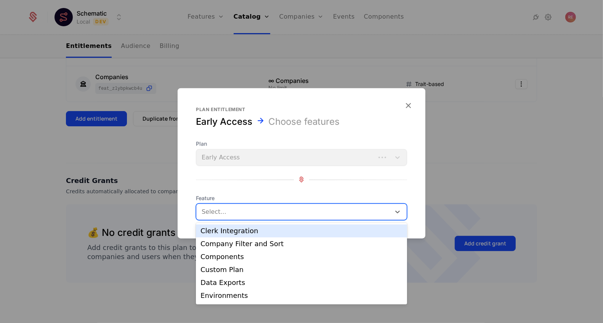
click at [218, 216] on div at bounding box center [294, 211] width 184 height 11
type input "****"
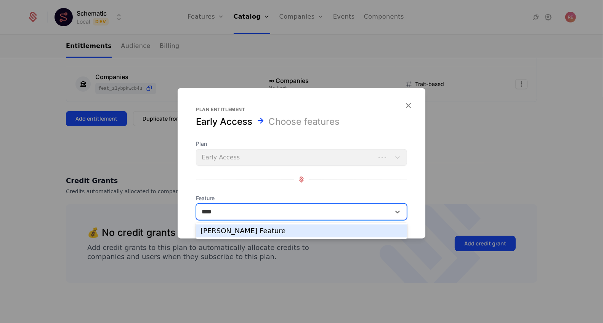
click at [221, 228] on div "Ryan Test Feature" at bounding box center [301, 231] width 202 height 7
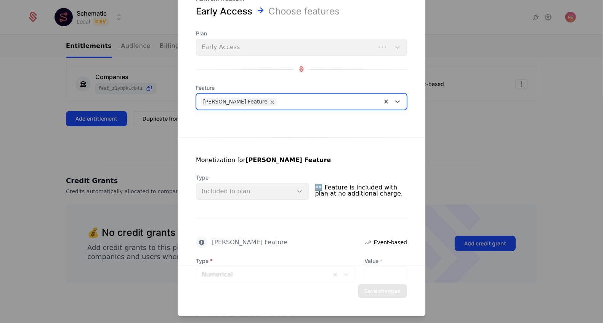
click at [251, 190] on div "Type Included in plan" at bounding box center [252, 187] width 113 height 26
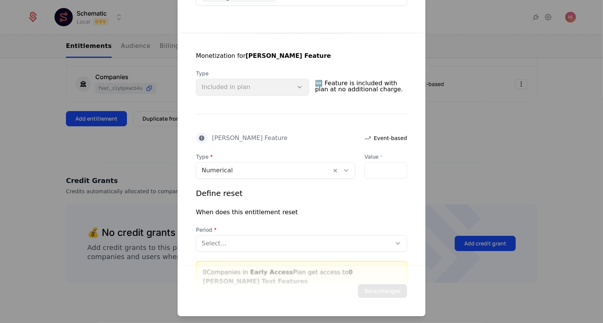
scroll to position [146, 0]
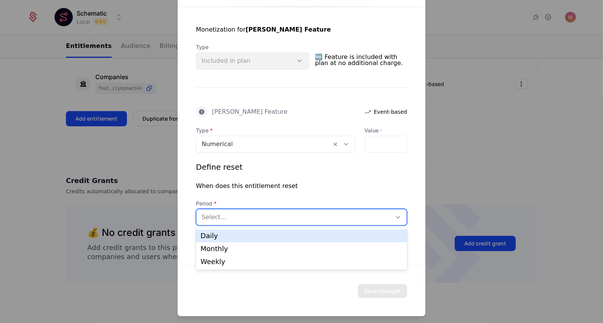
click at [234, 213] on div at bounding box center [294, 217] width 184 height 11
click at [240, 191] on div "Define reset When does this entitlement reset Period Daily, 1 of 3. 3 results a…" at bounding box center [301, 194] width 211 height 64
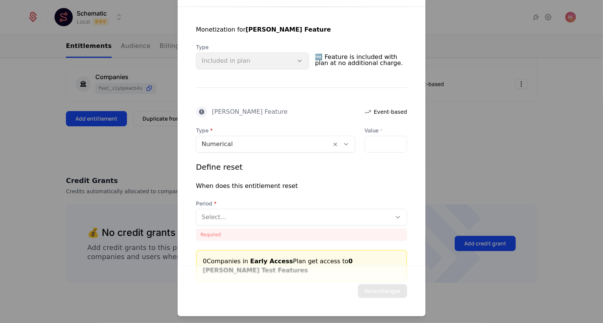
click at [243, 57] on div "Type Included in plan" at bounding box center [252, 56] width 113 height 26
click at [461, 86] on div at bounding box center [301, 161] width 603 height 323
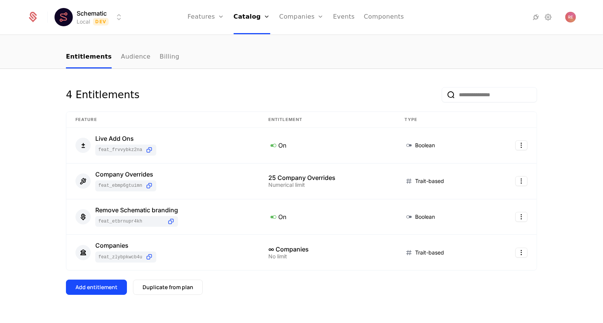
scroll to position [0, 0]
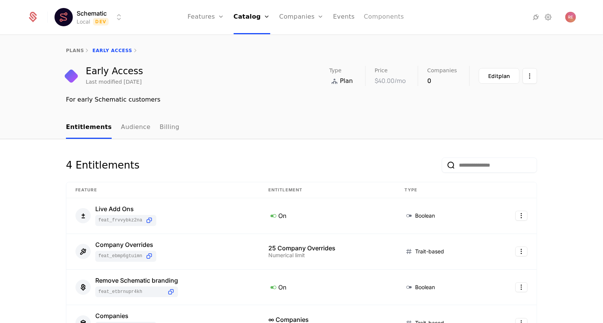
click at [386, 16] on link "Components" at bounding box center [384, 17] width 40 height 34
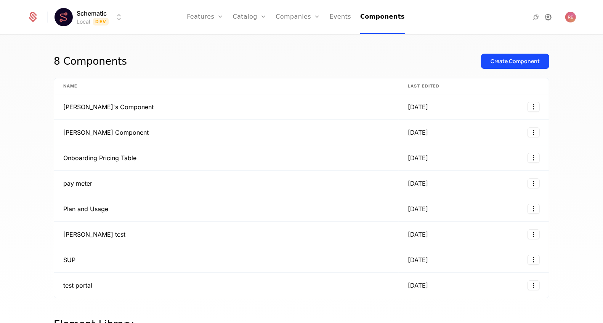
click at [549, 16] on icon at bounding box center [548, 17] width 9 height 9
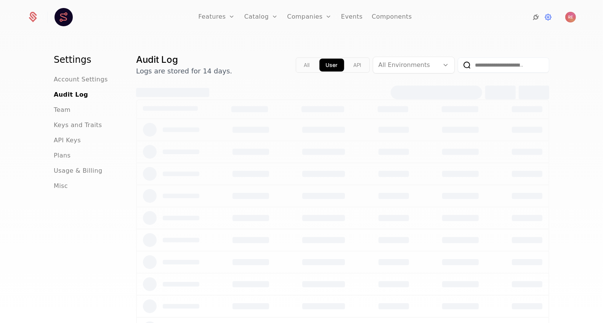
click at [538, 16] on icon at bounding box center [535, 17] width 9 height 9
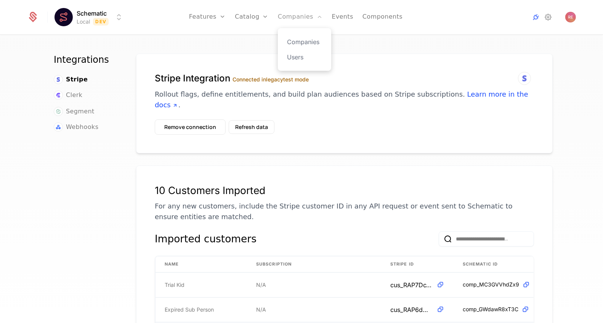
click at [299, 18] on link "Companies" at bounding box center [300, 17] width 45 height 34
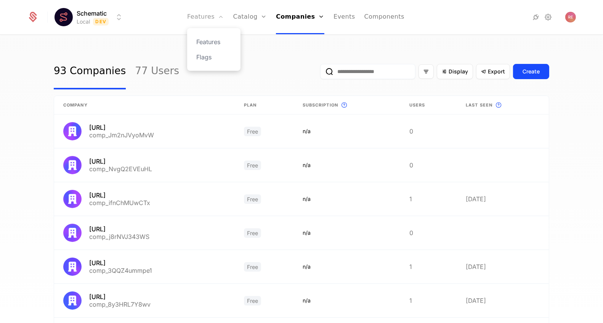
click at [199, 16] on link "Features" at bounding box center [205, 17] width 37 height 34
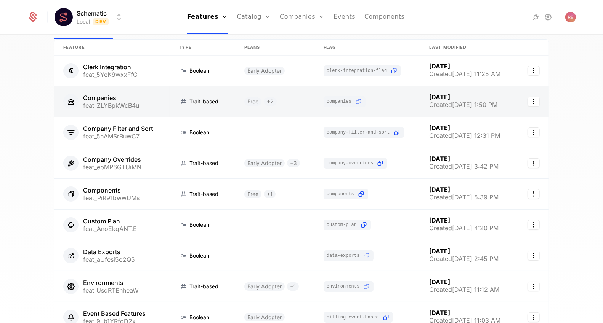
scroll to position [152, 0]
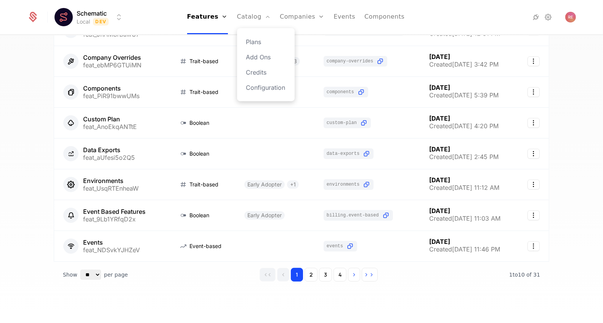
click at [256, 28] on div "Plans Add Ons Credits Configuration" at bounding box center [266, 64] width 58 height 73
click at [255, 18] on link "Catalog" at bounding box center [254, 17] width 34 height 34
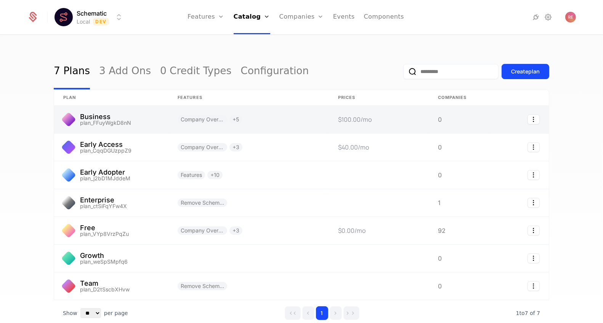
click at [135, 123] on link at bounding box center [111, 119] width 114 height 27
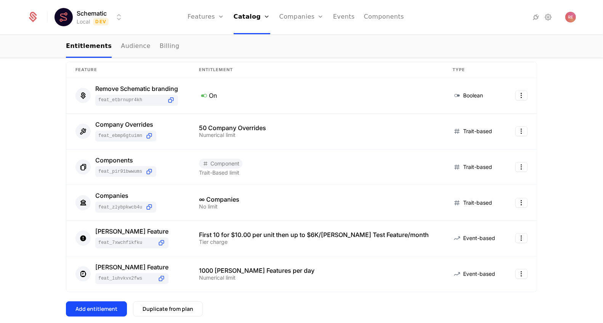
scroll to position [154, 0]
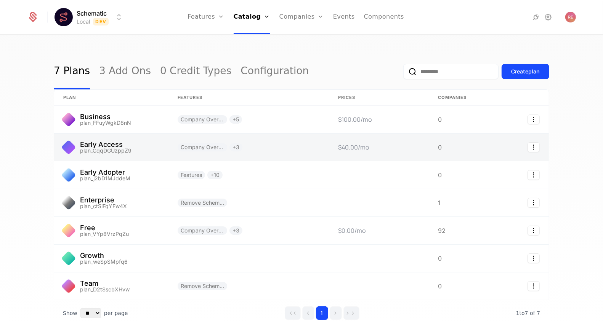
click at [264, 148] on link at bounding box center [248, 147] width 160 height 27
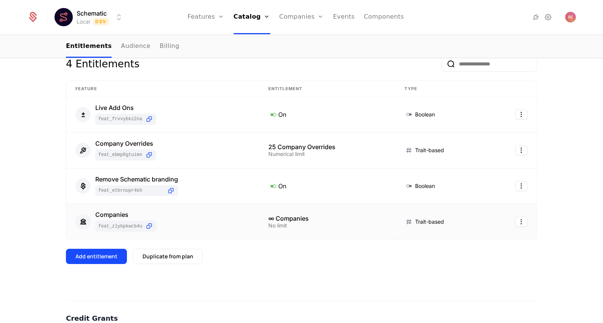
scroll to position [32, 0]
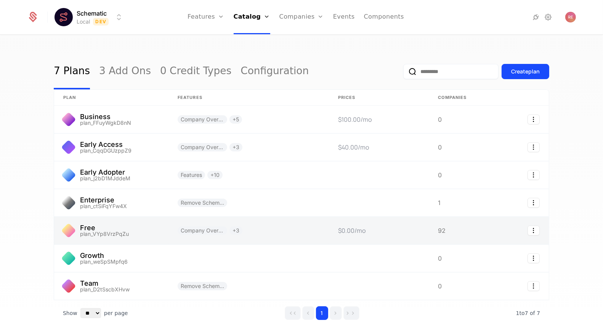
click at [256, 219] on link at bounding box center [248, 230] width 160 height 27
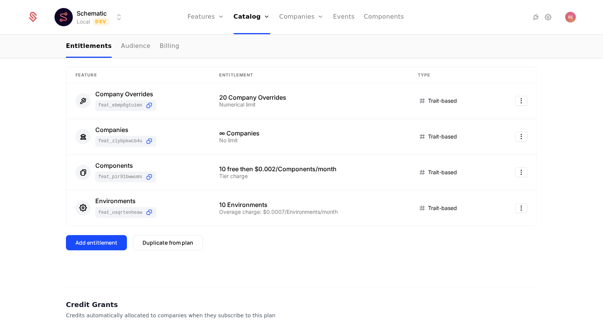
scroll to position [141, 0]
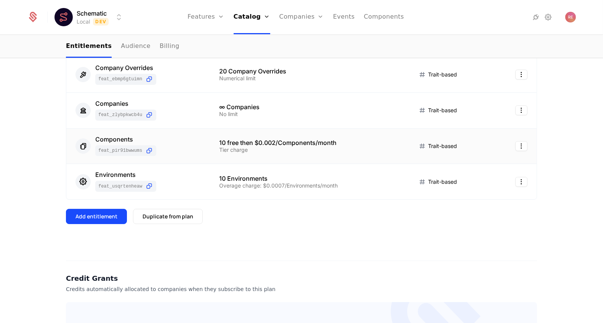
click at [262, 151] on div "Tier charge" at bounding box center [309, 149] width 180 height 5
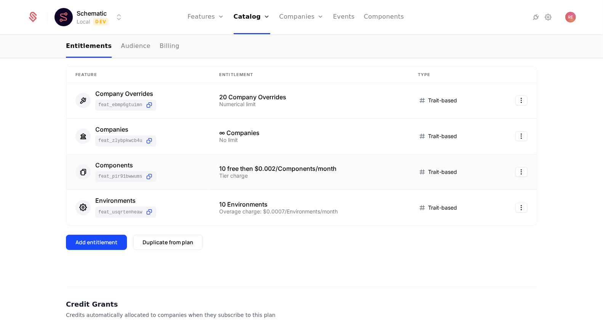
scroll to position [135, 0]
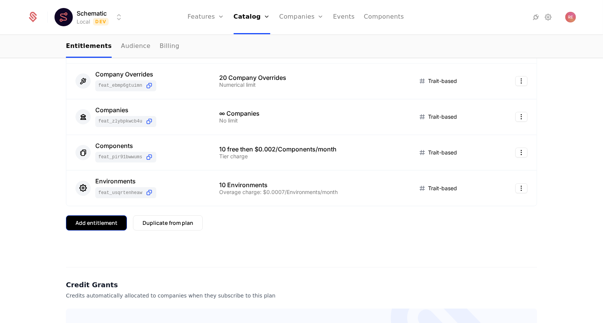
click at [99, 223] on div "Add entitlement" at bounding box center [96, 223] width 42 height 8
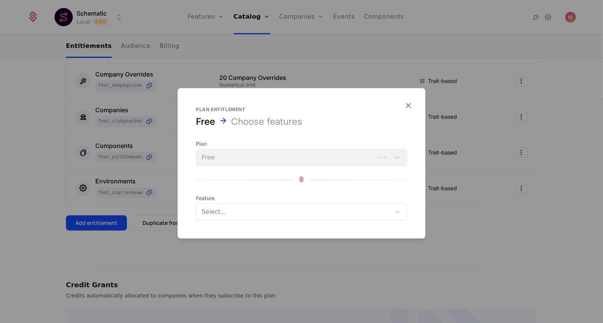
click at [246, 219] on div "Select..." at bounding box center [301, 211] width 211 height 17
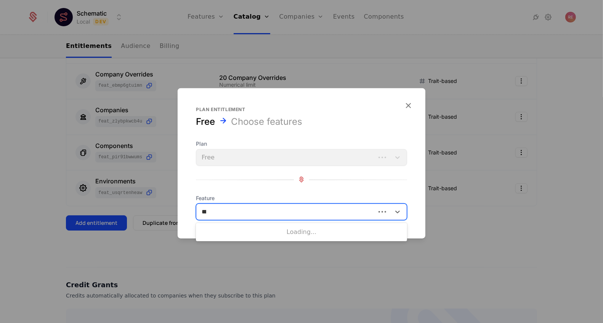
type input "****"
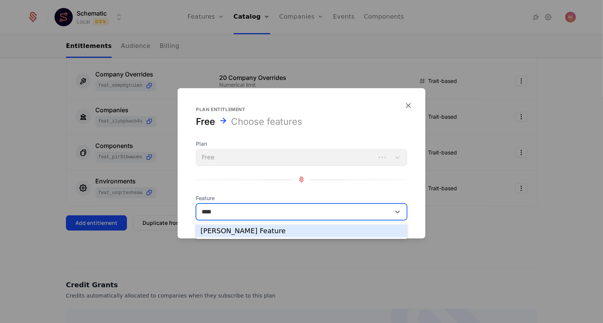
click at [241, 225] on div "Ryan Test Feature" at bounding box center [301, 231] width 211 height 13
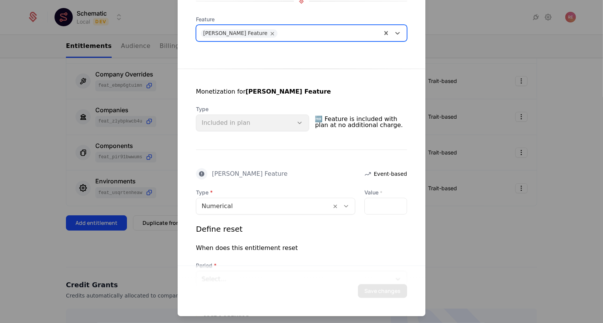
scroll to position [146, 0]
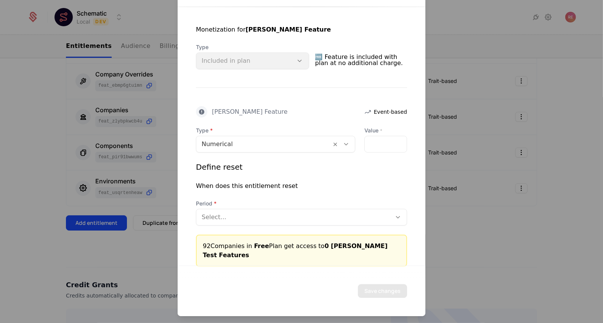
click at [224, 141] on div at bounding box center [264, 144] width 124 height 11
click at [242, 86] on div "Monetization for Ryan Test Feature Type Included in plan 🆓 Feature is included …" at bounding box center [302, 137] width 248 height 260
click at [242, 48] on span "Type" at bounding box center [252, 47] width 113 height 8
click at [343, 61] on span "🆓 Feature is included with plan at no additional charge." at bounding box center [361, 60] width 92 height 18
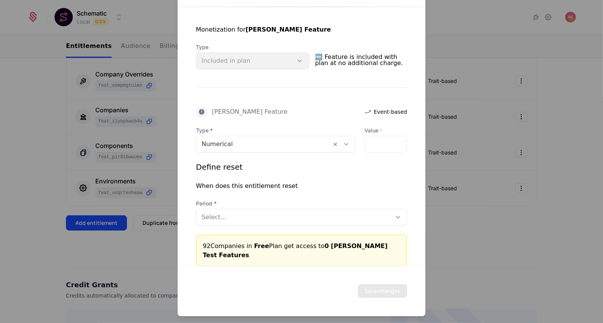
click at [295, 61] on div "Type Included in plan" at bounding box center [252, 56] width 113 height 26
click at [302, 61] on div "Type Included in plan" at bounding box center [252, 56] width 113 height 26
click at [349, 61] on span "🆓 Feature is included with plan at no additional charge." at bounding box center [361, 60] width 92 height 18
click at [474, 91] on div at bounding box center [301, 161] width 603 height 323
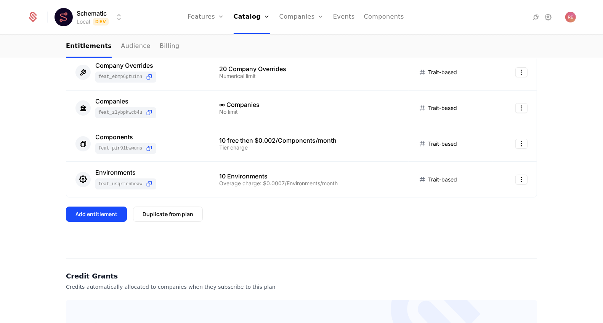
scroll to position [154, 0]
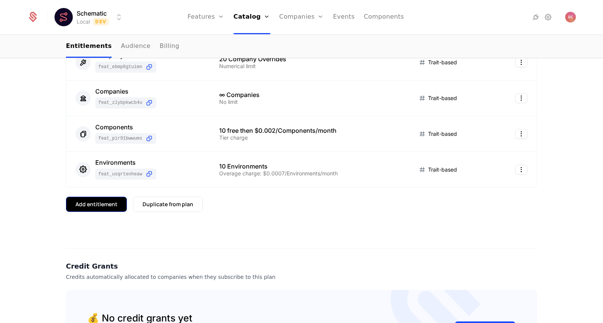
click at [90, 199] on button "Add entitlement" at bounding box center [96, 204] width 61 height 15
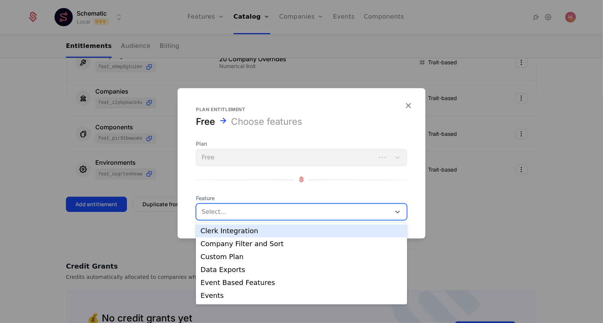
click at [218, 217] on div at bounding box center [294, 211] width 184 height 11
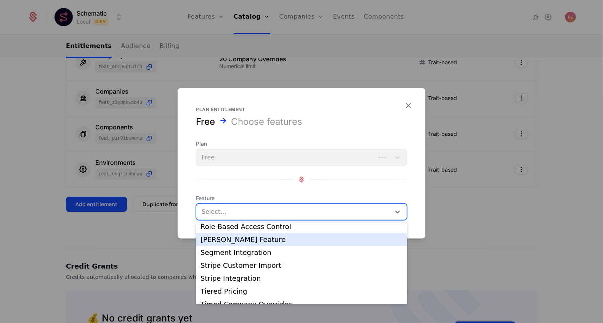
scroll to position [0, 0]
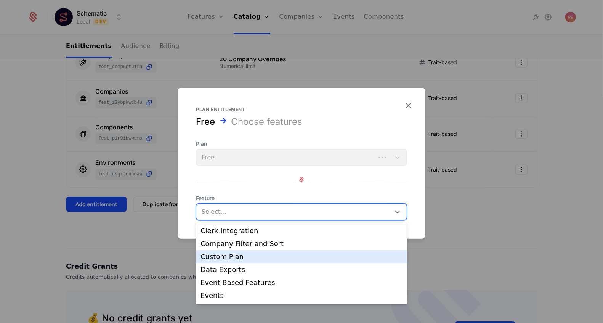
click at [103, 273] on div at bounding box center [301, 161] width 603 height 323
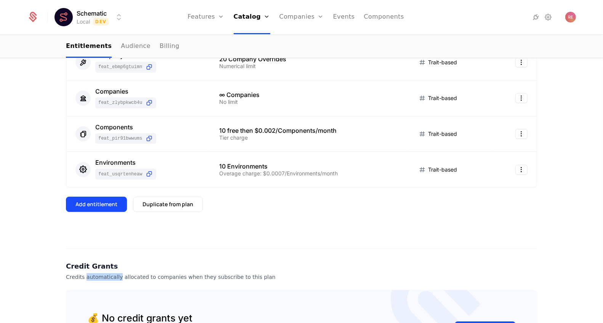
click at [103, 274] on p "Credits automatically allocated to companies when they subscribe to this plan" at bounding box center [301, 278] width 471 height 8
click at [255, 13] on link "Catalog" at bounding box center [252, 17] width 37 height 34
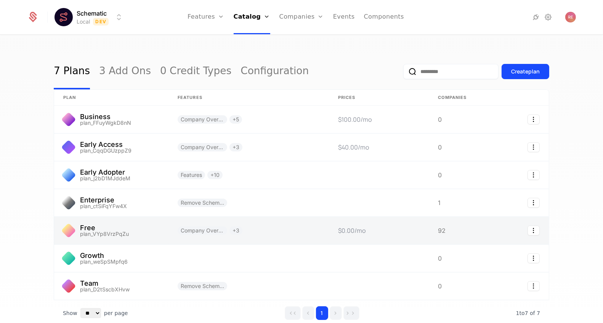
click at [266, 223] on link at bounding box center [248, 230] width 160 height 27
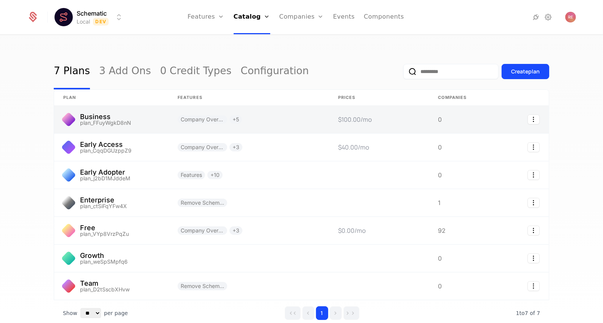
click at [299, 110] on link at bounding box center [248, 119] width 160 height 27
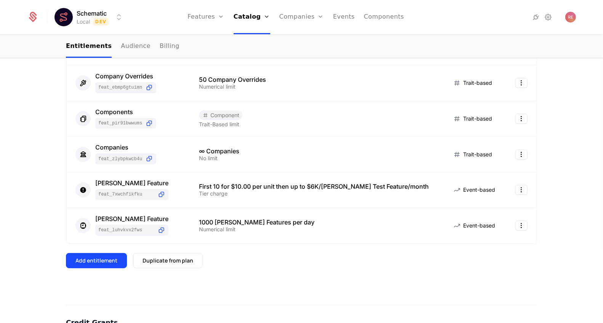
scroll to position [200, 0]
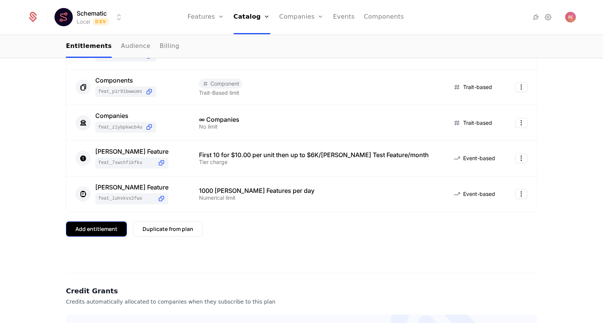
click at [108, 226] on div "Add entitlement" at bounding box center [96, 230] width 42 height 8
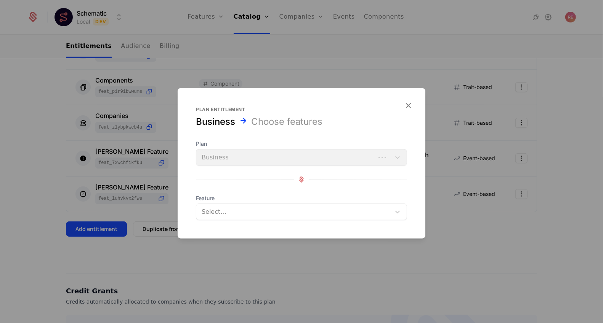
click at [223, 203] on div "Select..." at bounding box center [301, 211] width 211 height 17
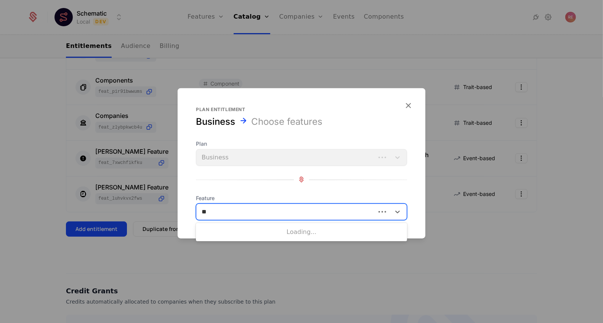
type input "***"
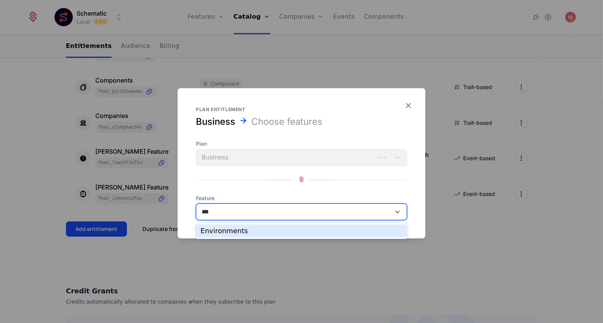
click at [246, 235] on div "Environments" at bounding box center [301, 231] width 211 height 13
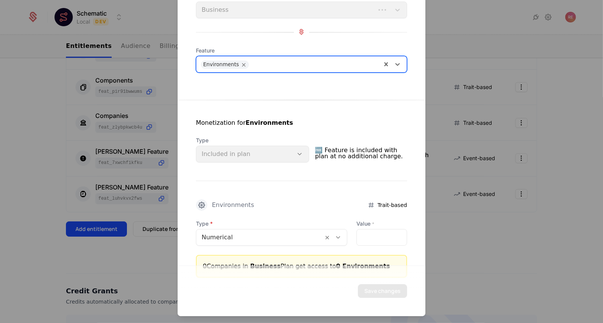
scroll to position [56, 0]
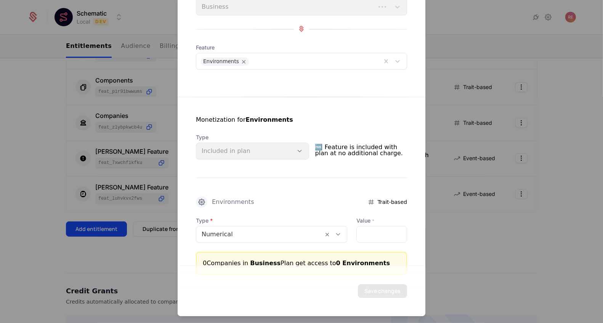
click at [240, 146] on div "Type Included in plan" at bounding box center [252, 147] width 113 height 26
click at [345, 147] on span "🆓 Feature is included with plan at no additional charge." at bounding box center [361, 150] width 92 height 18
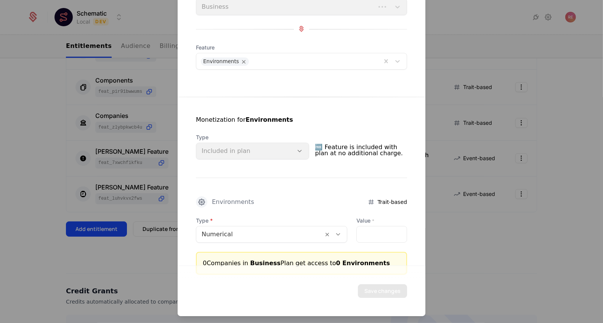
click at [252, 147] on div "Type Included in plan" at bounding box center [252, 147] width 113 height 26
click at [238, 149] on div "Type Included in plan" at bounding box center [252, 147] width 113 height 26
drag, startPoint x: 238, startPoint y: 149, endPoint x: 213, endPoint y: 149, distance: 24.4
click at [213, 149] on div "Type Included in plan" at bounding box center [252, 147] width 113 height 26
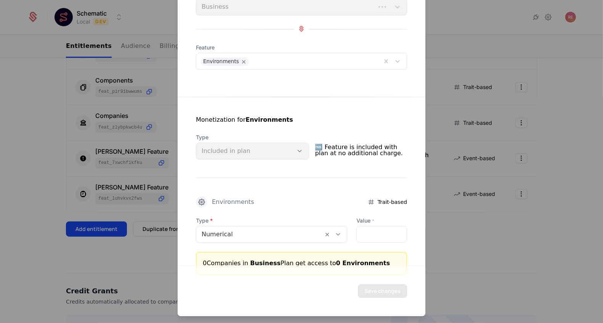
scroll to position [73, 0]
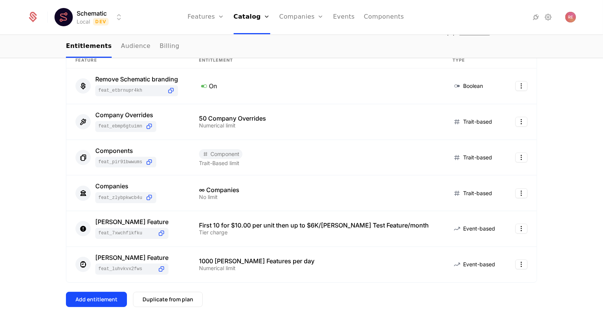
scroll to position [162, 0]
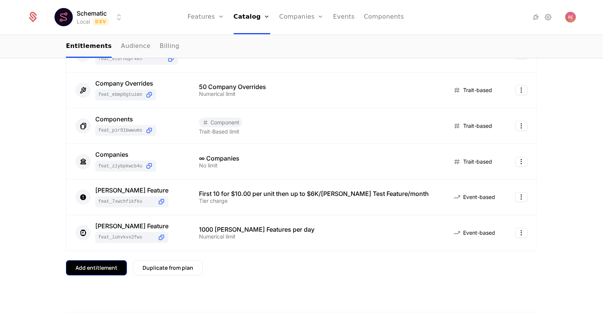
click at [82, 270] on button "Add entitlement" at bounding box center [96, 268] width 61 height 15
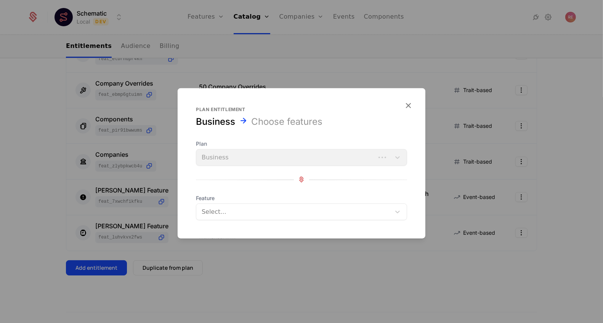
click at [235, 211] on div at bounding box center [294, 211] width 184 height 11
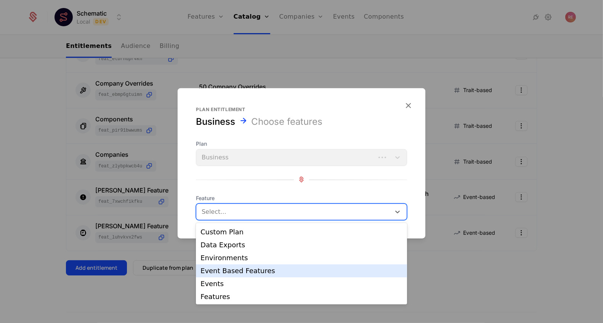
scroll to position [19, 0]
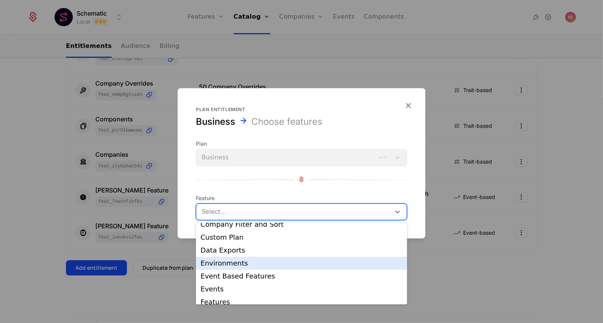
click at [234, 260] on div "Environments" at bounding box center [301, 263] width 202 height 7
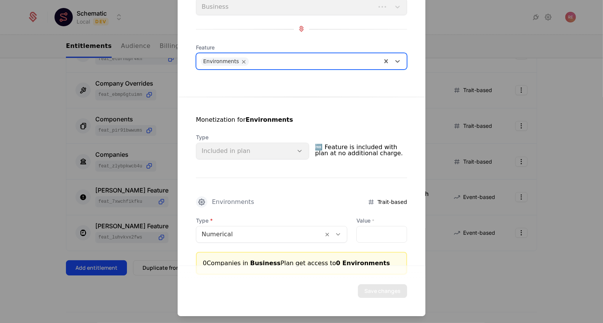
scroll to position [57, 0]
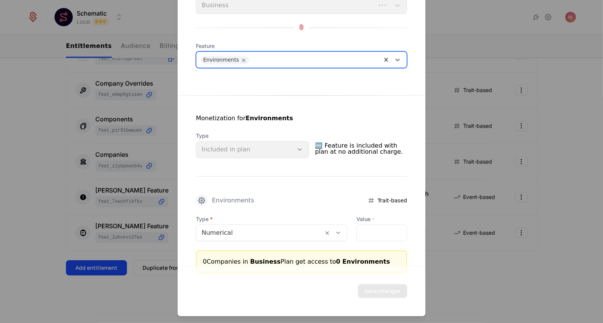
click at [217, 147] on div "Type Included in plan" at bounding box center [252, 145] width 113 height 26
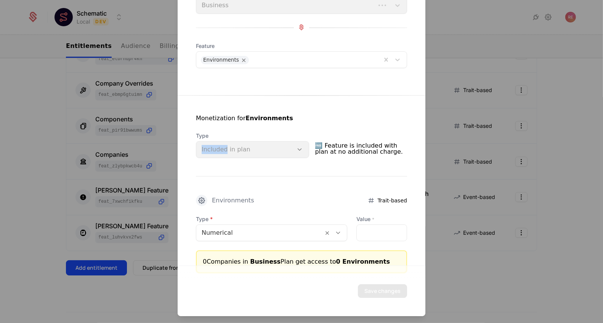
click at [217, 147] on div "Type Included in plan" at bounding box center [252, 145] width 113 height 26
click at [307, 149] on div "Type Included in plan" at bounding box center [252, 145] width 113 height 26
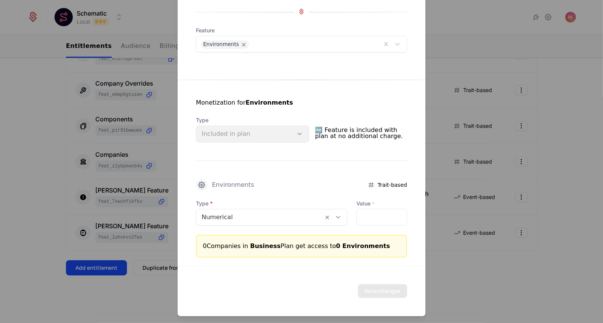
click at [174, 122] on div at bounding box center [301, 161] width 603 height 323
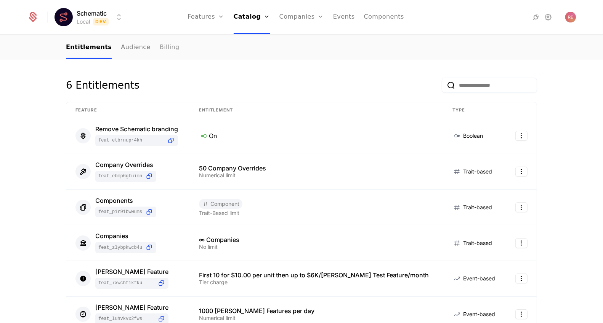
click at [160, 52] on link "Billing" at bounding box center [170, 48] width 20 height 22
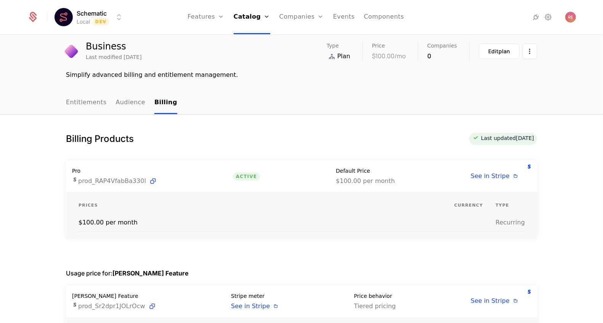
scroll to position [80, 0]
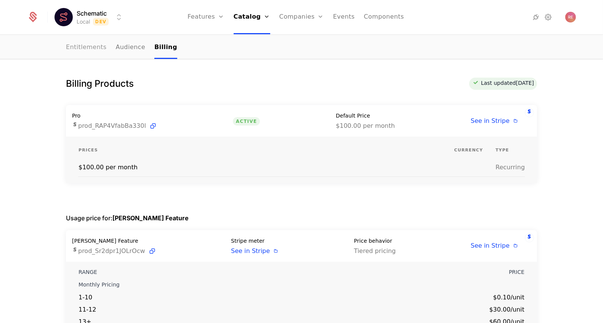
click at [80, 46] on link "Entitlements" at bounding box center [86, 48] width 41 height 22
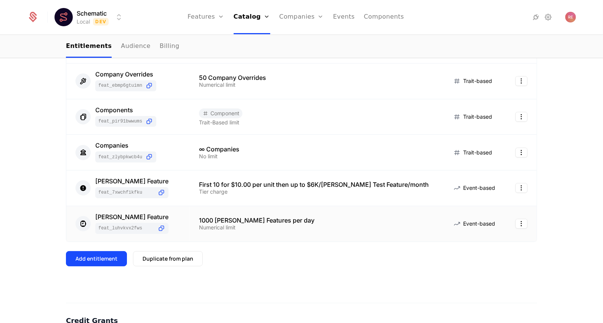
scroll to position [175, 0]
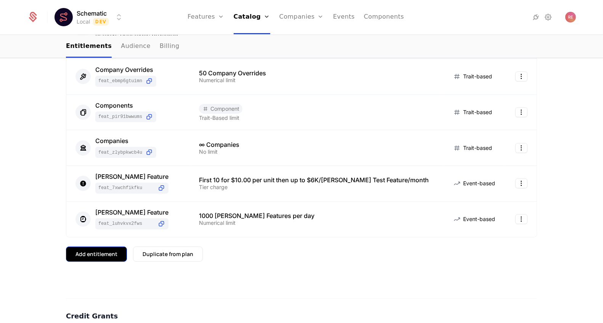
click at [96, 248] on button "Add entitlement" at bounding box center [96, 254] width 61 height 15
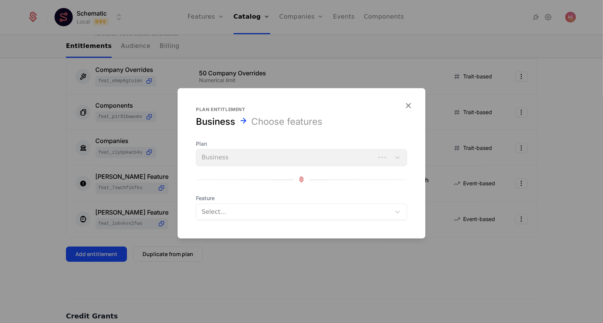
click at [218, 215] on div at bounding box center [294, 211] width 184 height 11
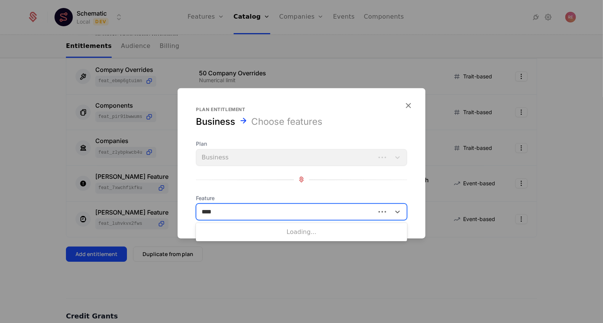
type input "*****"
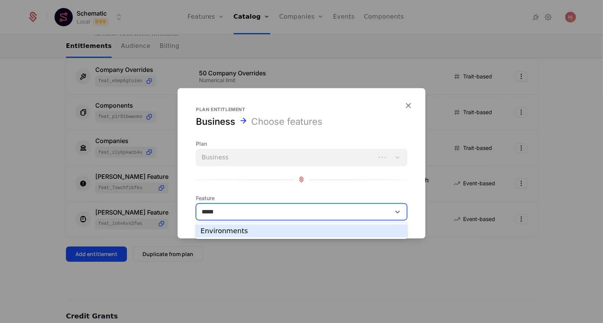
click at [221, 226] on div "Environments" at bounding box center [301, 231] width 211 height 13
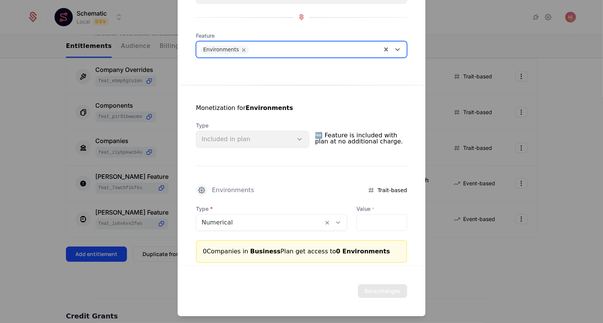
scroll to position [73, 0]
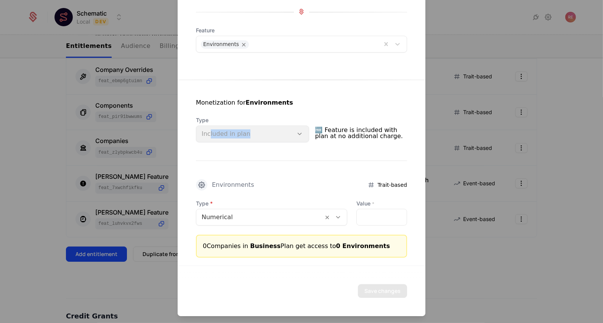
drag, startPoint x: 254, startPoint y: 131, endPoint x: 205, endPoint y: 131, distance: 49.9
click at [205, 131] on div "Type Included in plan" at bounding box center [252, 130] width 113 height 26
click at [258, 127] on div "Type Included in plan" at bounding box center [252, 130] width 113 height 26
drag, startPoint x: 321, startPoint y: 128, endPoint x: 312, endPoint y: 128, distance: 8.8
click at [319, 128] on div "Type Included in plan 🆓 Feature is included with plan at no additional charge." at bounding box center [301, 130] width 211 height 26
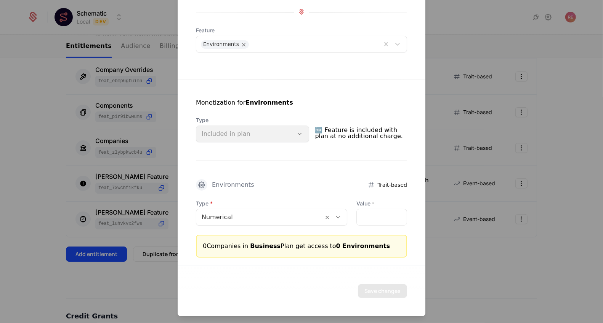
click at [309, 128] on div "Type Included in plan" at bounding box center [252, 130] width 113 height 26
click at [304, 131] on div "Type Included in plan" at bounding box center [252, 130] width 113 height 26
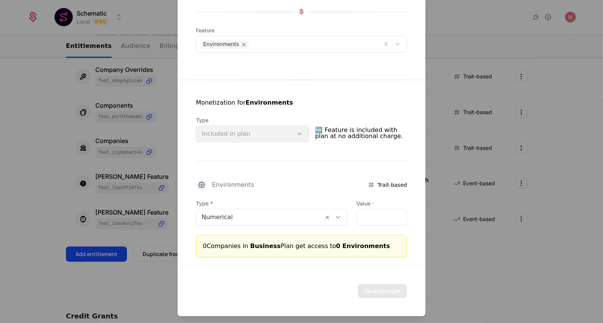
click at [302, 140] on div "Type Included in plan" at bounding box center [252, 130] width 113 height 26
click at [303, 134] on div "Type Included in plan" at bounding box center [252, 130] width 113 height 26
click at [217, 133] on div "Type Included in plan" at bounding box center [252, 130] width 113 height 26
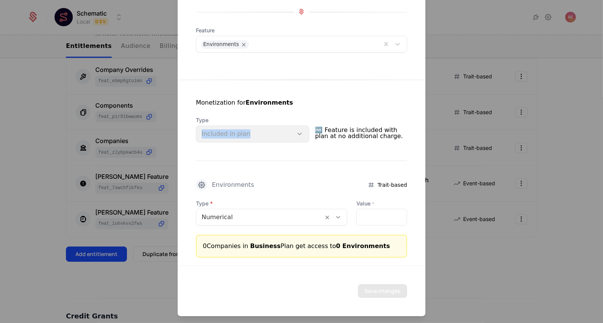
click at [217, 133] on div "Type Included in plan" at bounding box center [252, 130] width 113 height 26
click at [234, 133] on div "Type Included in plan" at bounding box center [252, 130] width 113 height 26
click at [304, 133] on div "Type Included in plan" at bounding box center [252, 130] width 113 height 26
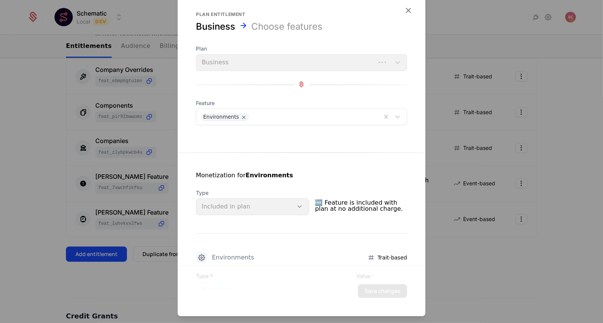
click at [147, 159] on div at bounding box center [301, 161] width 603 height 323
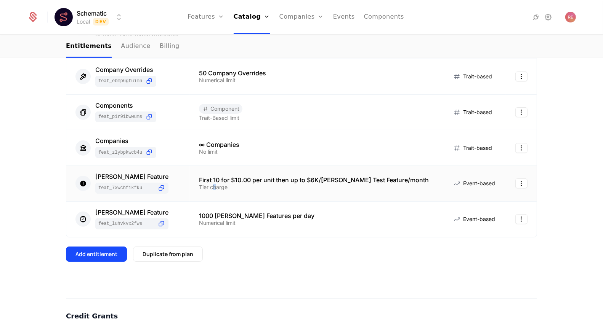
click at [225, 187] on div "Tier charge" at bounding box center [316, 187] width 235 height 5
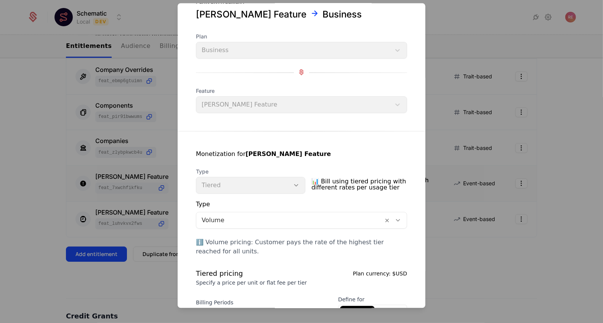
scroll to position [67, 0]
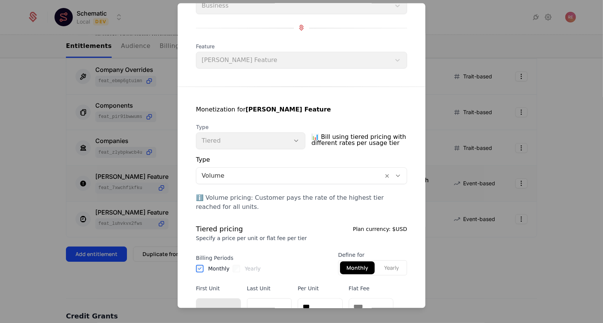
click at [294, 139] on div "Type Tiered" at bounding box center [250, 136] width 109 height 26
click at [300, 139] on div "Type Tiered" at bounding box center [250, 136] width 109 height 26
click at [298, 139] on div "Type Tiered" at bounding box center [250, 136] width 109 height 26
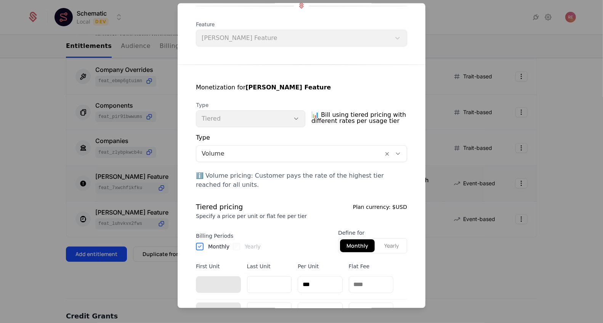
scroll to position [93, 0]
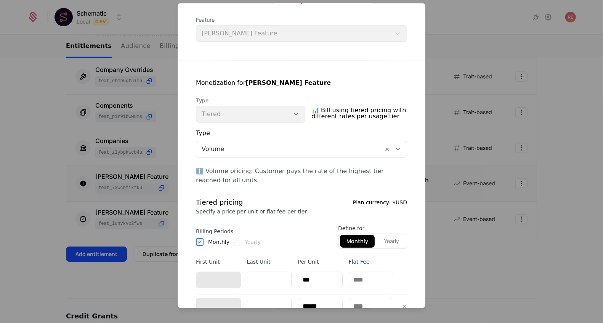
click at [226, 112] on div "Type Tiered" at bounding box center [250, 110] width 109 height 26
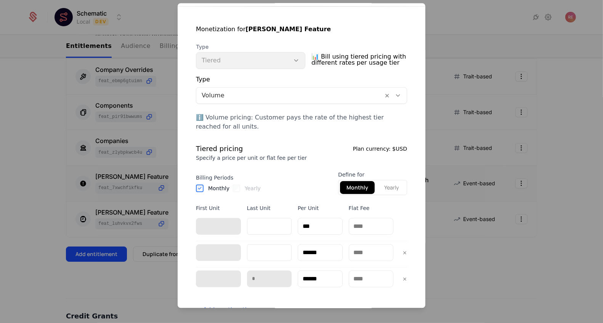
scroll to position [142, 0]
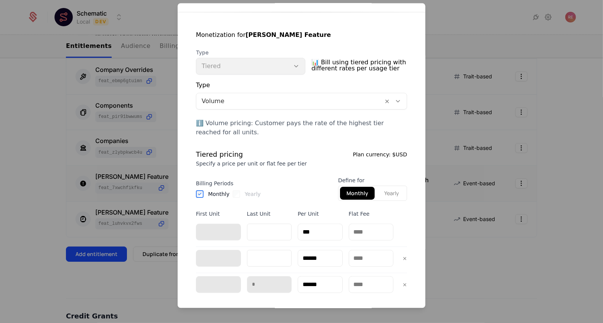
click at [226, 58] on div "Type Tiered" at bounding box center [250, 61] width 109 height 26
click at [165, 71] on div at bounding box center [301, 161] width 603 height 323
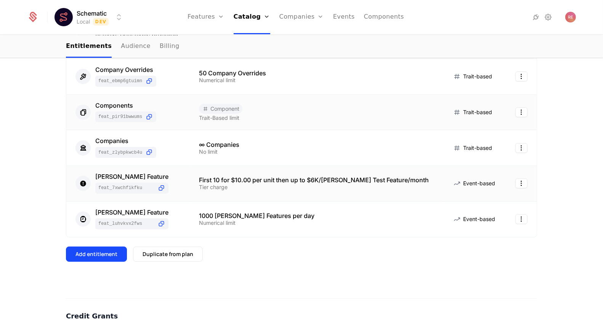
scroll to position [0, 0]
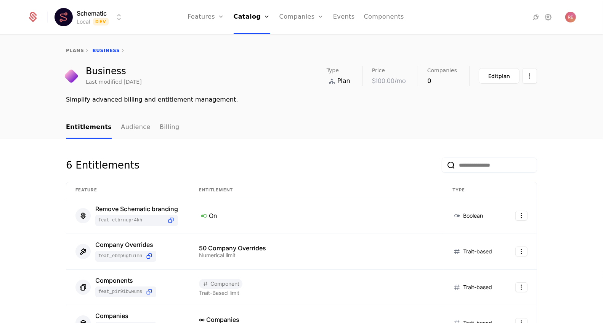
click at [77, 55] on div "plans Business" at bounding box center [301, 50] width 603 height 30
click at [77, 46] on div "plans Business" at bounding box center [301, 50] width 603 height 30
click at [77, 49] on link "plans" at bounding box center [75, 50] width 18 height 5
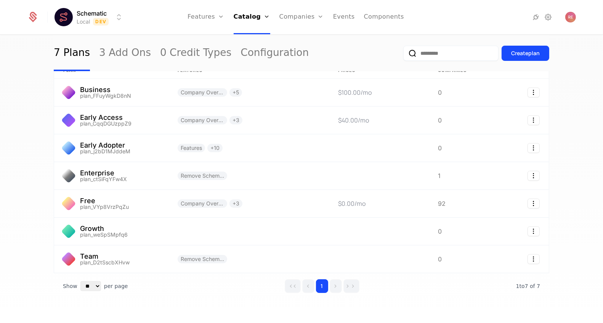
scroll to position [28, 0]
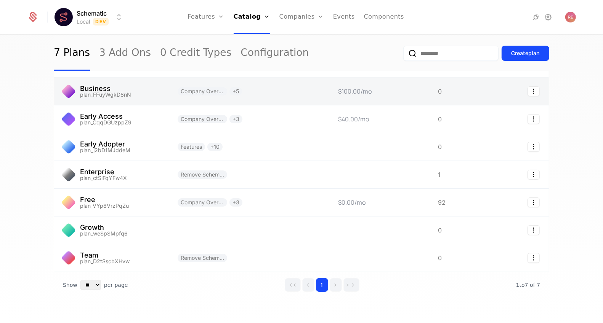
click at [131, 100] on link at bounding box center [111, 91] width 114 height 27
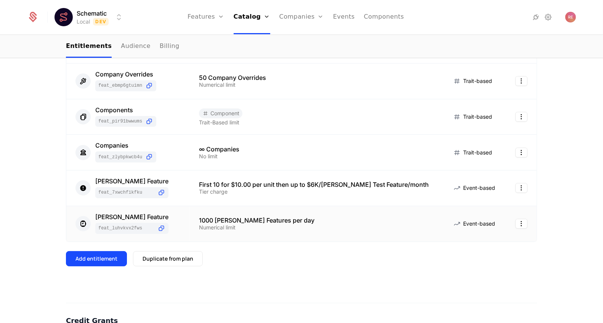
scroll to position [207, 0]
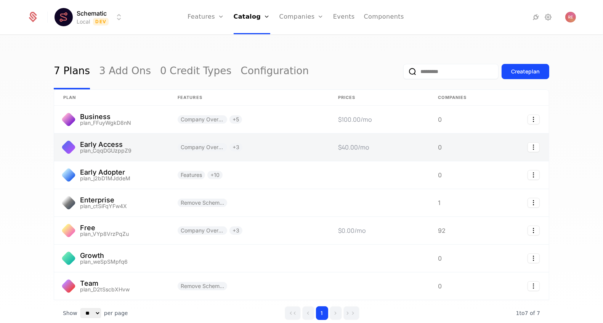
click at [173, 148] on link at bounding box center [248, 147] width 160 height 27
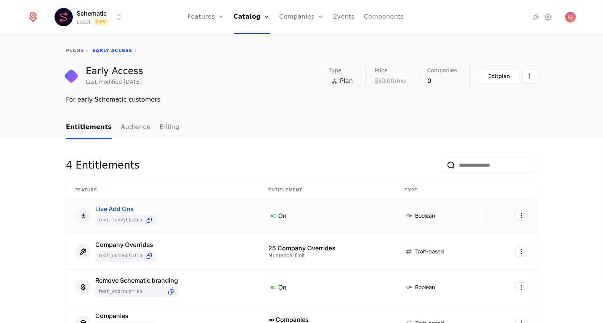
scroll to position [82, 0]
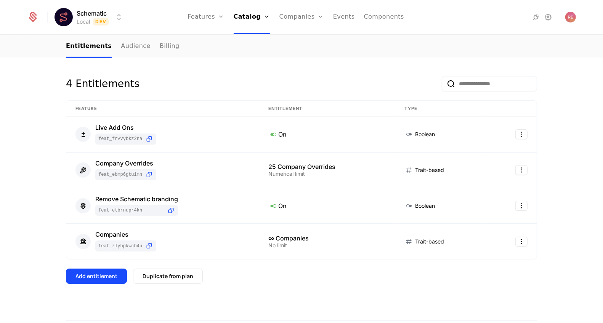
click at [104, 285] on div "4 Entitlements Feature Entitlement Type Live Add Ons feat_FrVvyBKz2nA On Boolea…" at bounding box center [301, 192] width 471 height 232
click at [104, 280] on button "Add entitlement" at bounding box center [96, 276] width 61 height 15
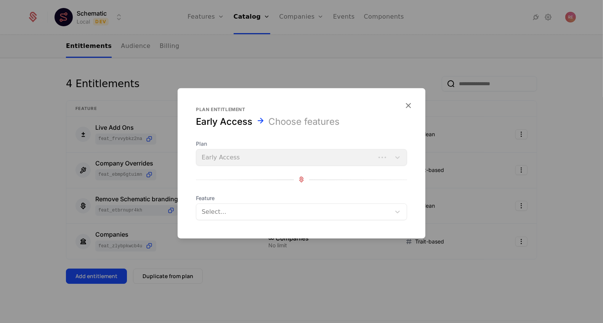
click at [224, 211] on div at bounding box center [294, 211] width 184 height 11
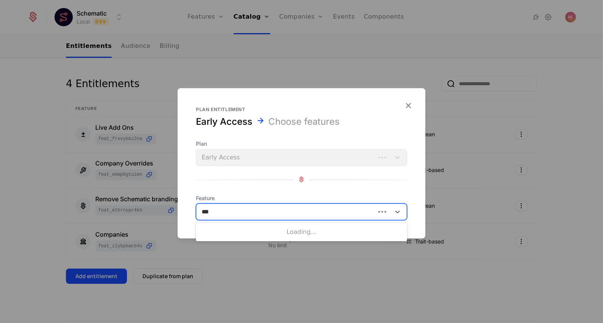
type input "****"
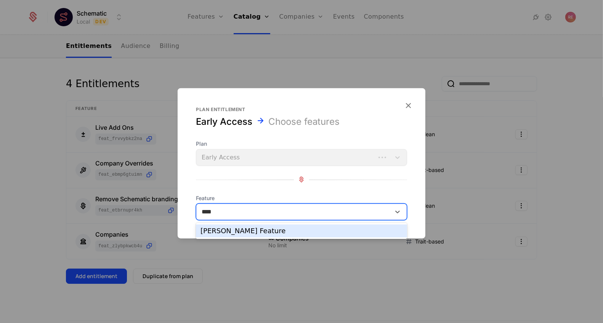
click at [264, 232] on div "Ryan Test Feature" at bounding box center [301, 231] width 202 height 7
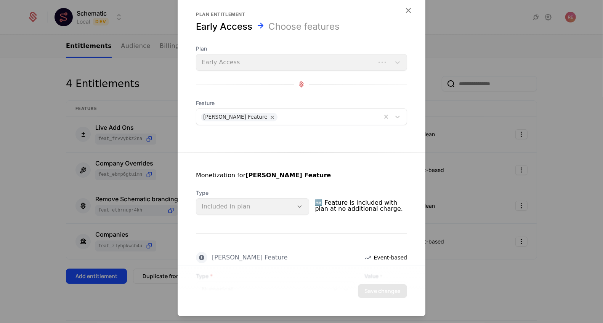
click at [469, 193] on div at bounding box center [301, 161] width 603 height 323
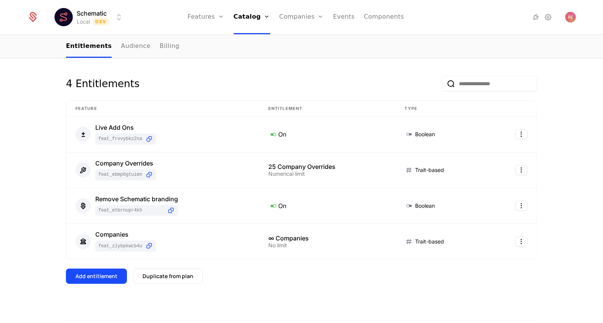
scroll to position [40, 0]
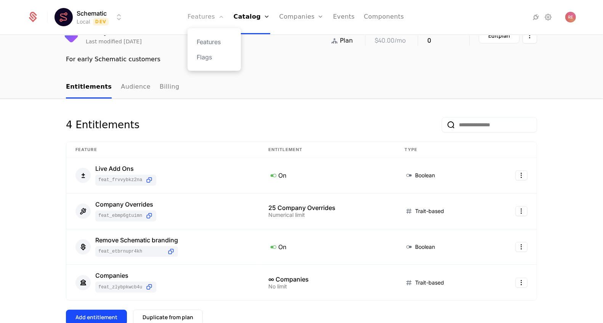
click at [216, 15] on link "Features" at bounding box center [205, 17] width 37 height 34
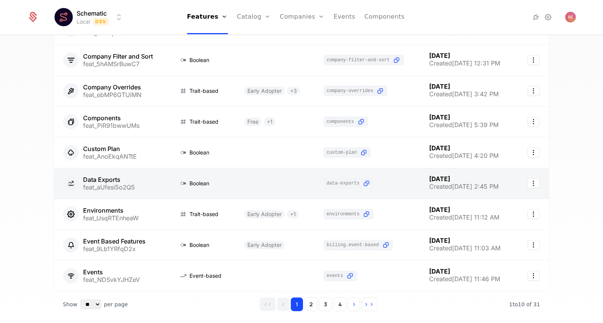
scroll to position [138, 0]
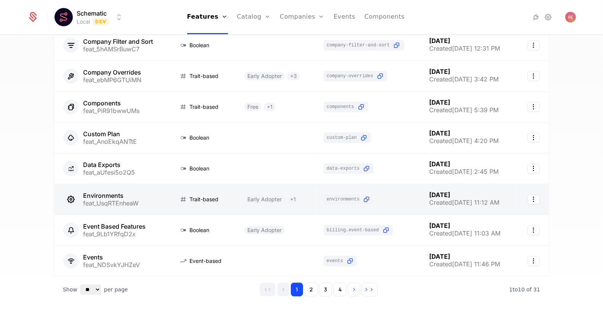
click at [112, 198] on link at bounding box center [111, 199] width 115 height 30
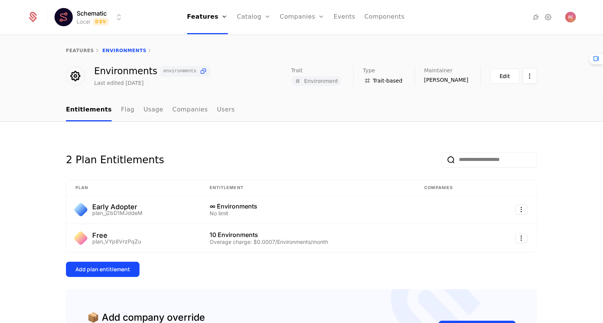
click at [338, 149] on div "2 Plan Entitlements" at bounding box center [301, 153] width 471 height 27
click at [454, 158] on input "email" at bounding box center [489, 159] width 95 height 15
click at [417, 154] on div "2 Plan Entitlements" at bounding box center [301, 153] width 471 height 27
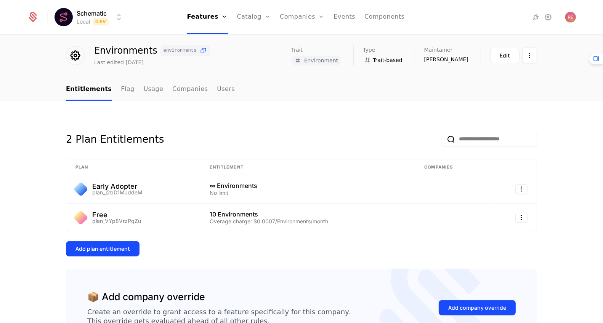
scroll to position [52, 0]
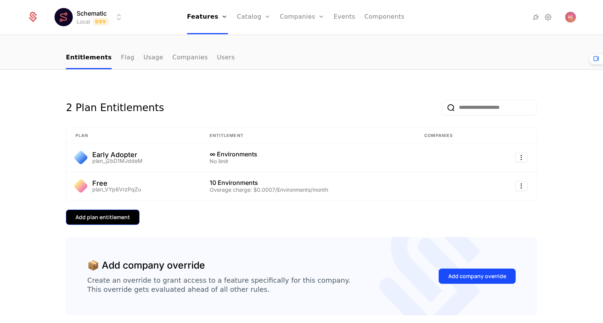
click at [115, 217] on div "Add plan entitlement" at bounding box center [102, 218] width 54 height 8
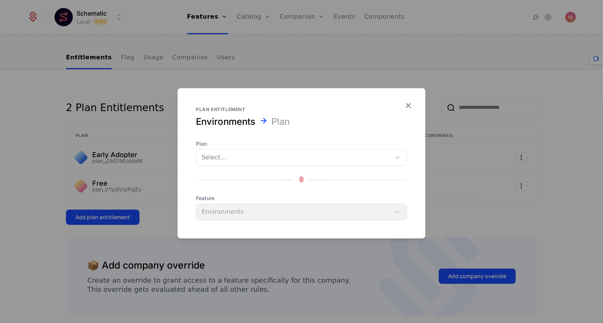
click at [245, 157] on div at bounding box center [294, 157] width 184 height 11
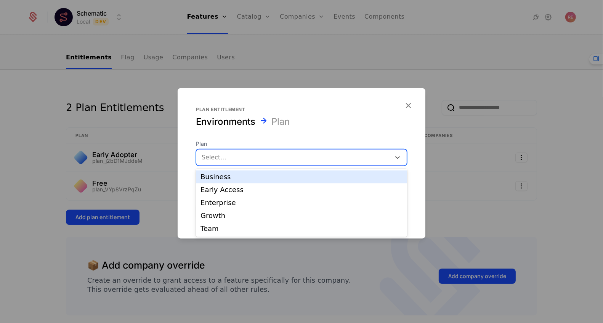
click at [226, 178] on div "Business" at bounding box center [301, 177] width 202 height 7
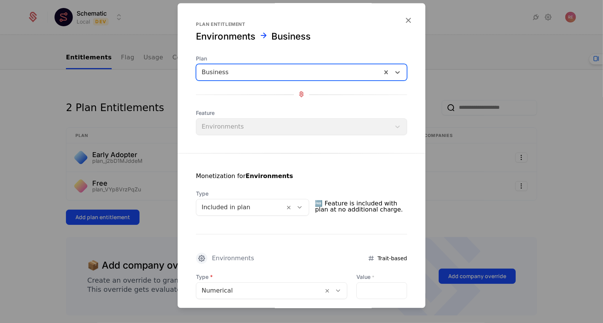
click at [240, 207] on div at bounding box center [241, 207] width 78 height 11
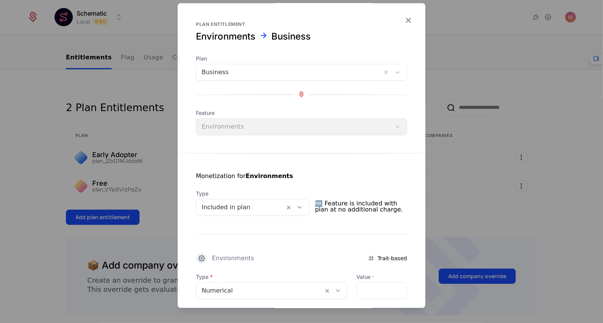
click at [309, 149] on form "Plan entitlement Environments Business Plan Business Feature Environments Monet…" at bounding box center [302, 194] width 248 height 383
click at [409, 21] on icon "button" at bounding box center [408, 20] width 10 height 10
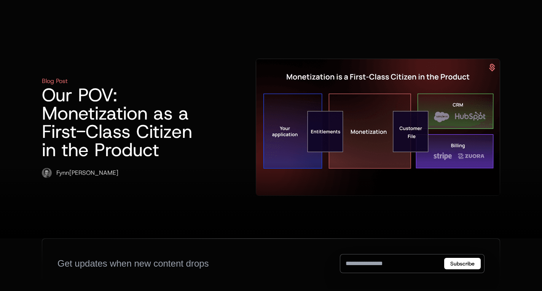
click at [154, 103] on h1 "Our POV: Monetization as a First-Class Citizen in the Product" at bounding box center [124, 122] width 165 height 73
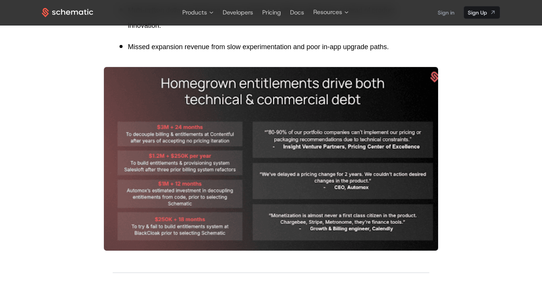
scroll to position [447, 0]
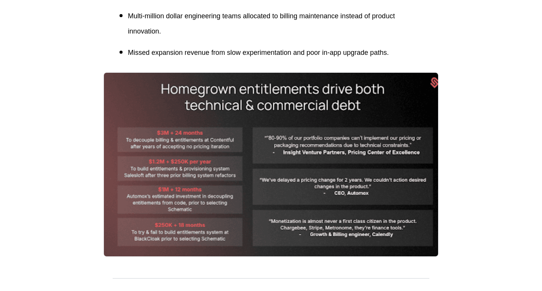
click at [234, 57] on p "Missed expansion revenue from slow experimentation and poor in-app upgrade path…" at bounding box center [276, 52] width 296 height 15
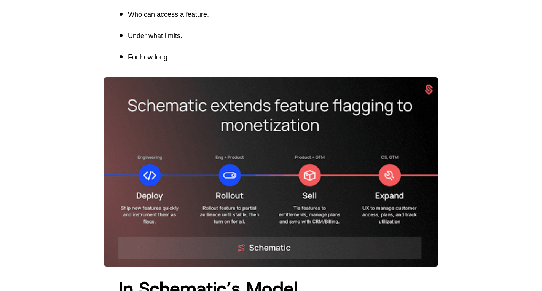
scroll to position [2207, 0]
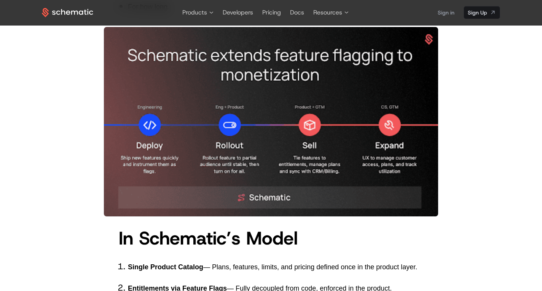
scroll to position [2175, 0]
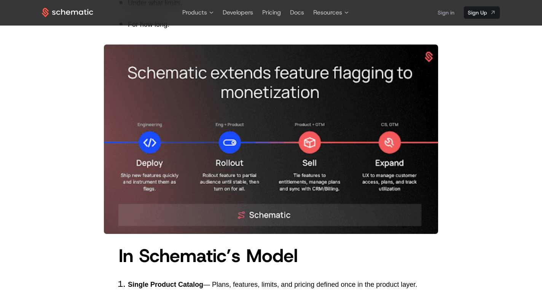
click at [278, 32] on p "For how long." at bounding box center [276, 24] width 296 height 15
